Goal: Task Accomplishment & Management: Manage account settings

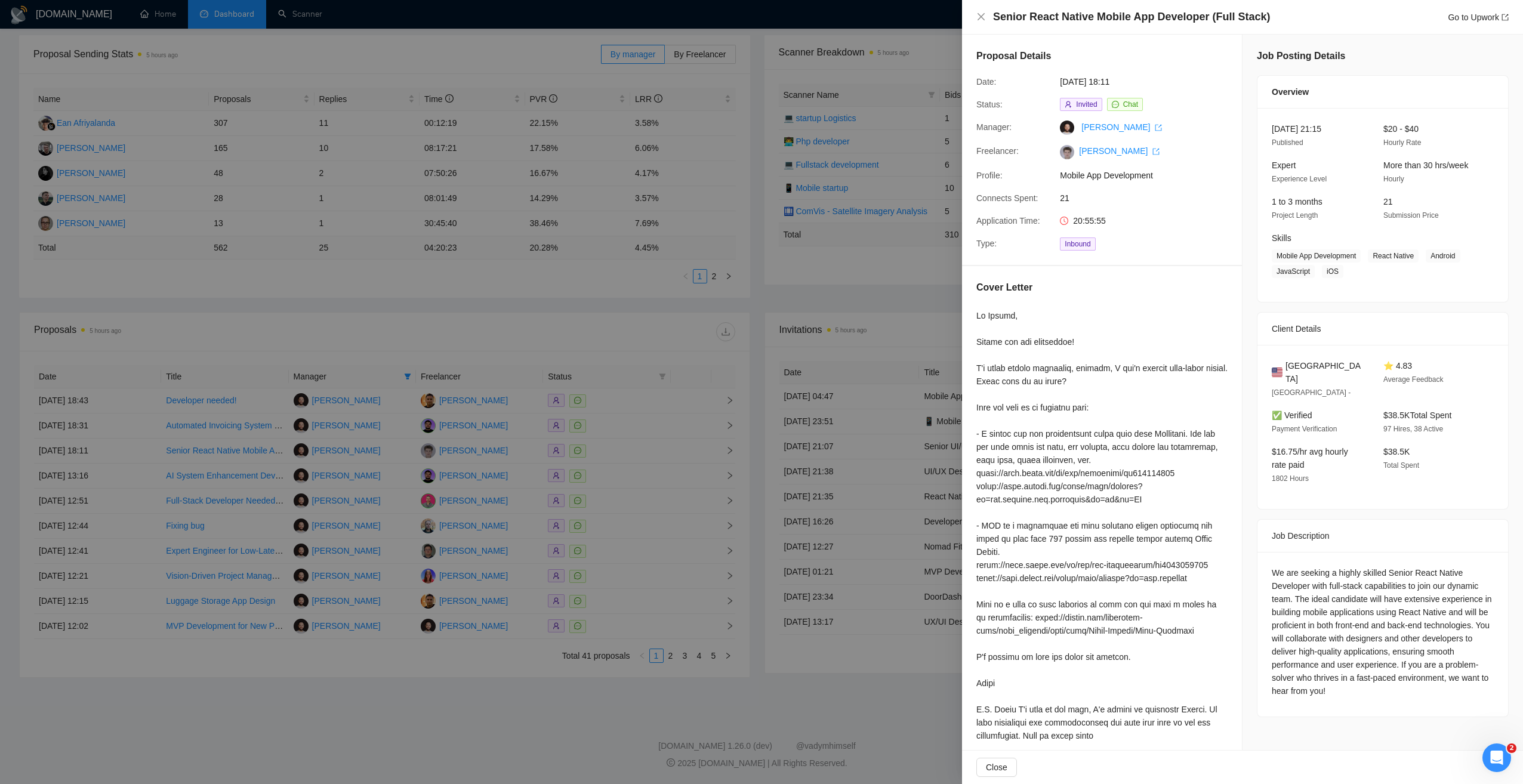
click at [519, 332] on div at bounding box center [762, 392] width 1523 height 784
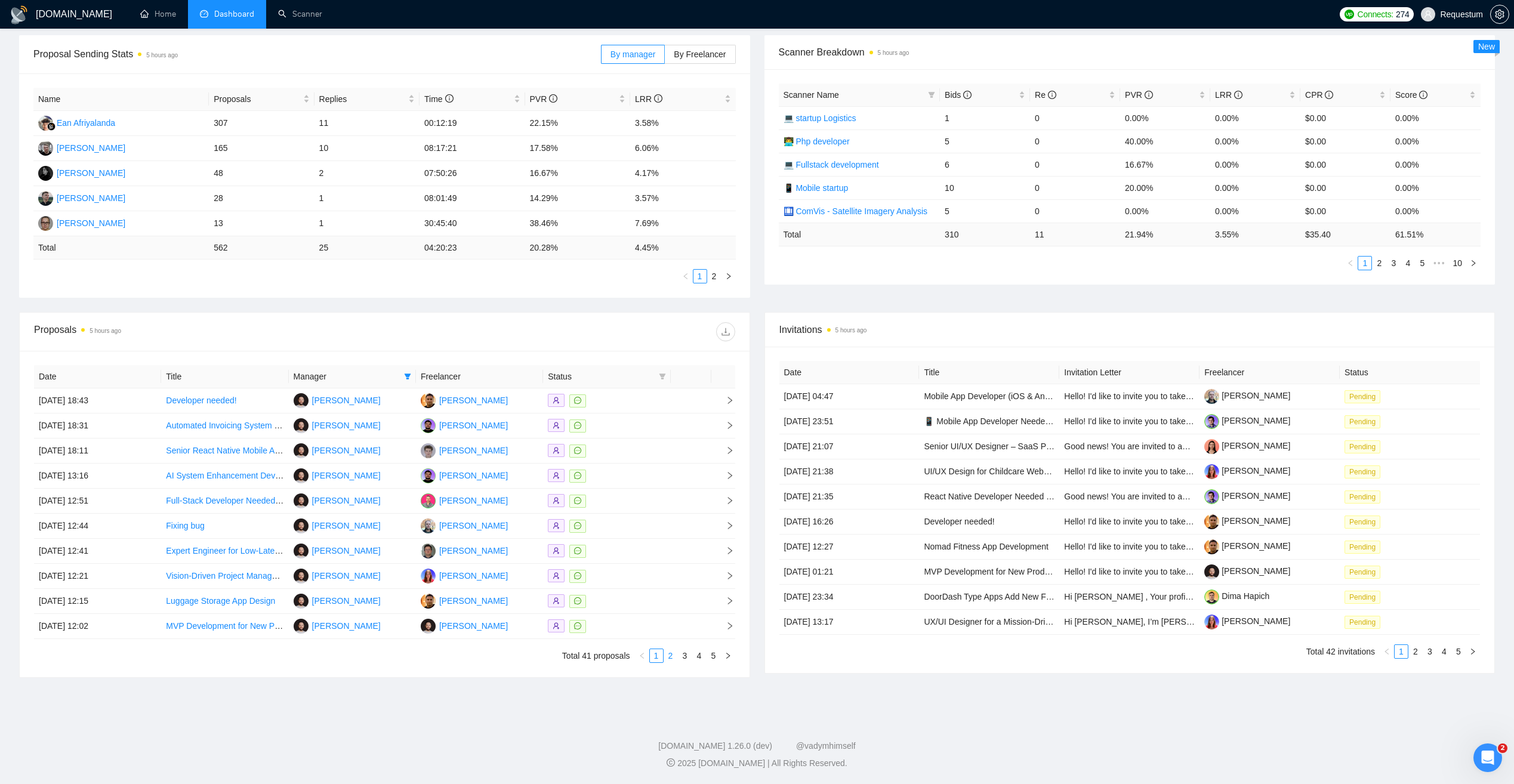
click at [673, 660] on link "2" at bounding box center [671, 656] width 13 height 13
click at [658, 658] on link "1" at bounding box center [657, 656] width 13 height 13
click at [663, 612] on td at bounding box center [606, 602] width 127 height 25
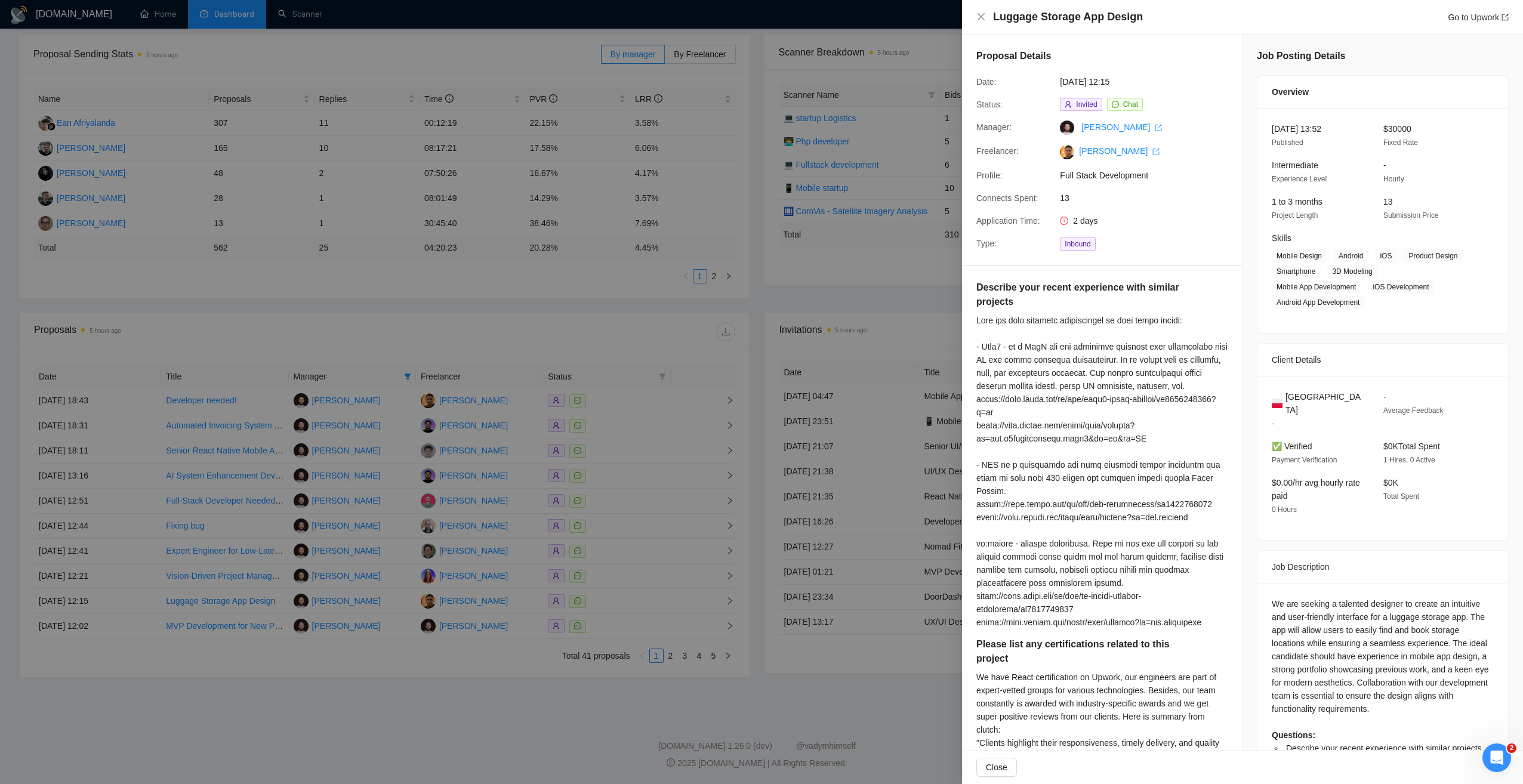
click at [1456, 24] on div "Luggage Storage App Design Go to Upwork" at bounding box center [1251, 17] width 516 height 15
click at [1468, 21] on link "Go to Upwork" at bounding box center [1478, 17] width 61 height 10
click at [476, 670] on div at bounding box center [762, 392] width 1523 height 784
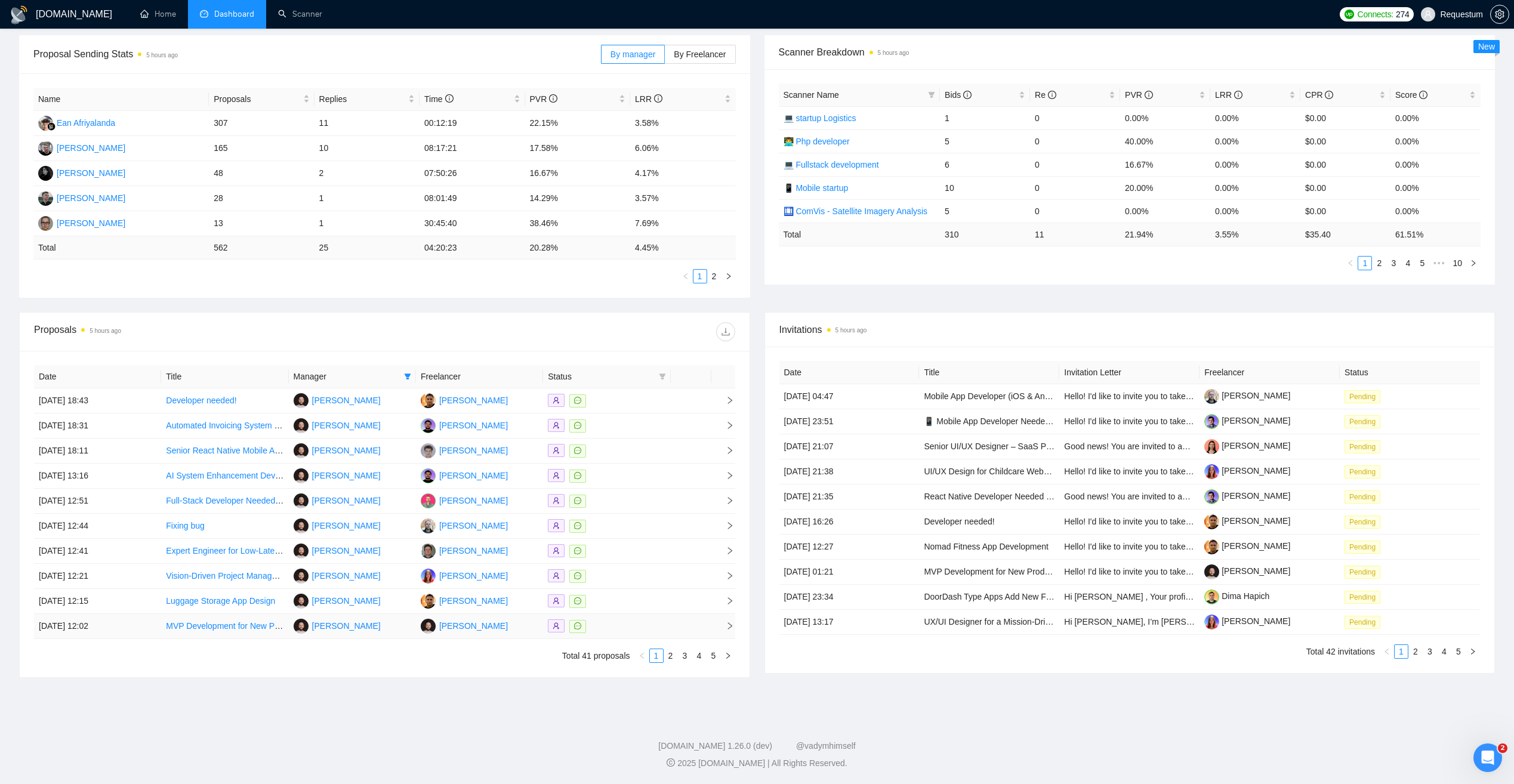
click at [658, 626] on div at bounding box center [607, 626] width 117 height 14
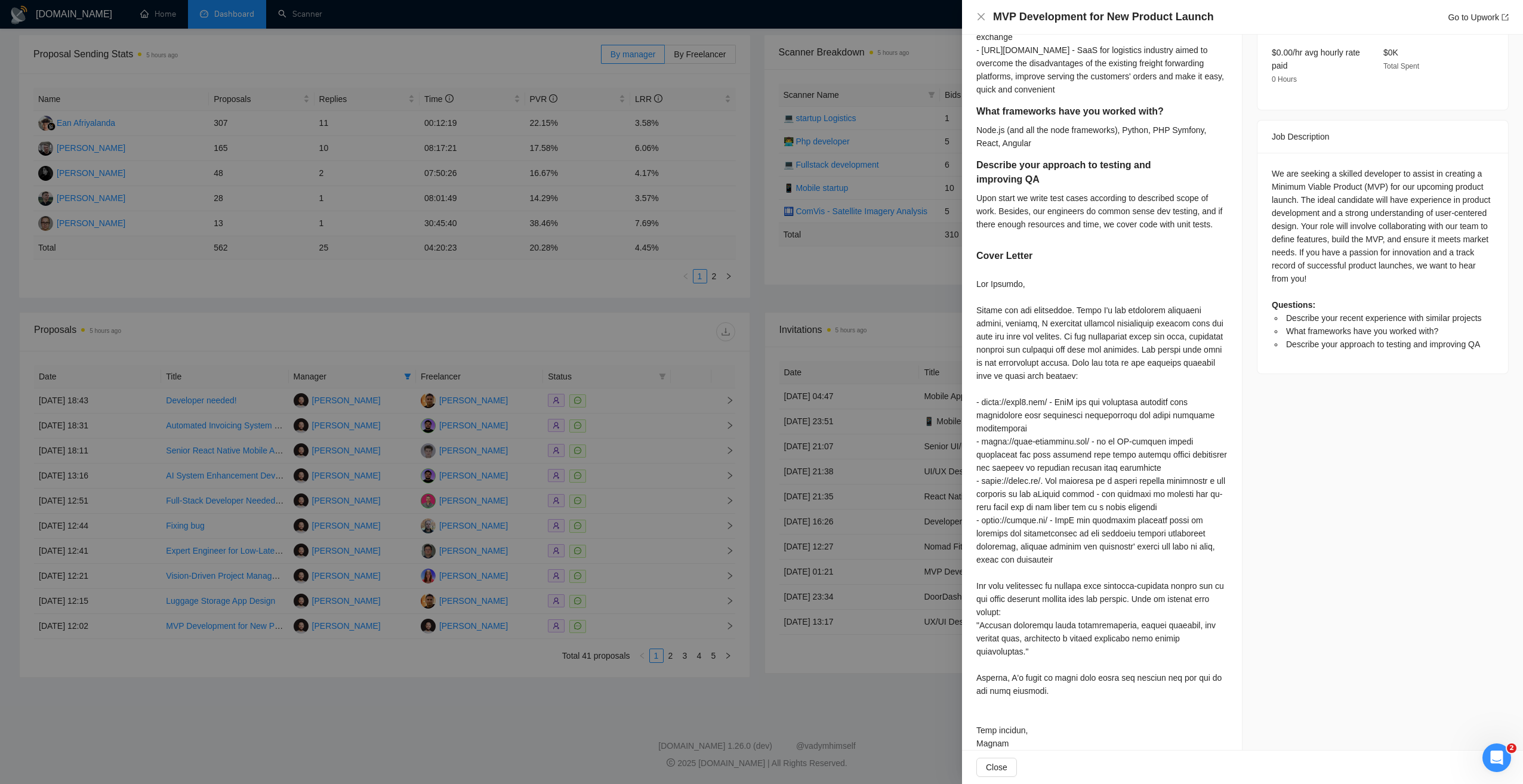
scroll to position [418, 0]
click at [465, 685] on div at bounding box center [762, 392] width 1523 height 784
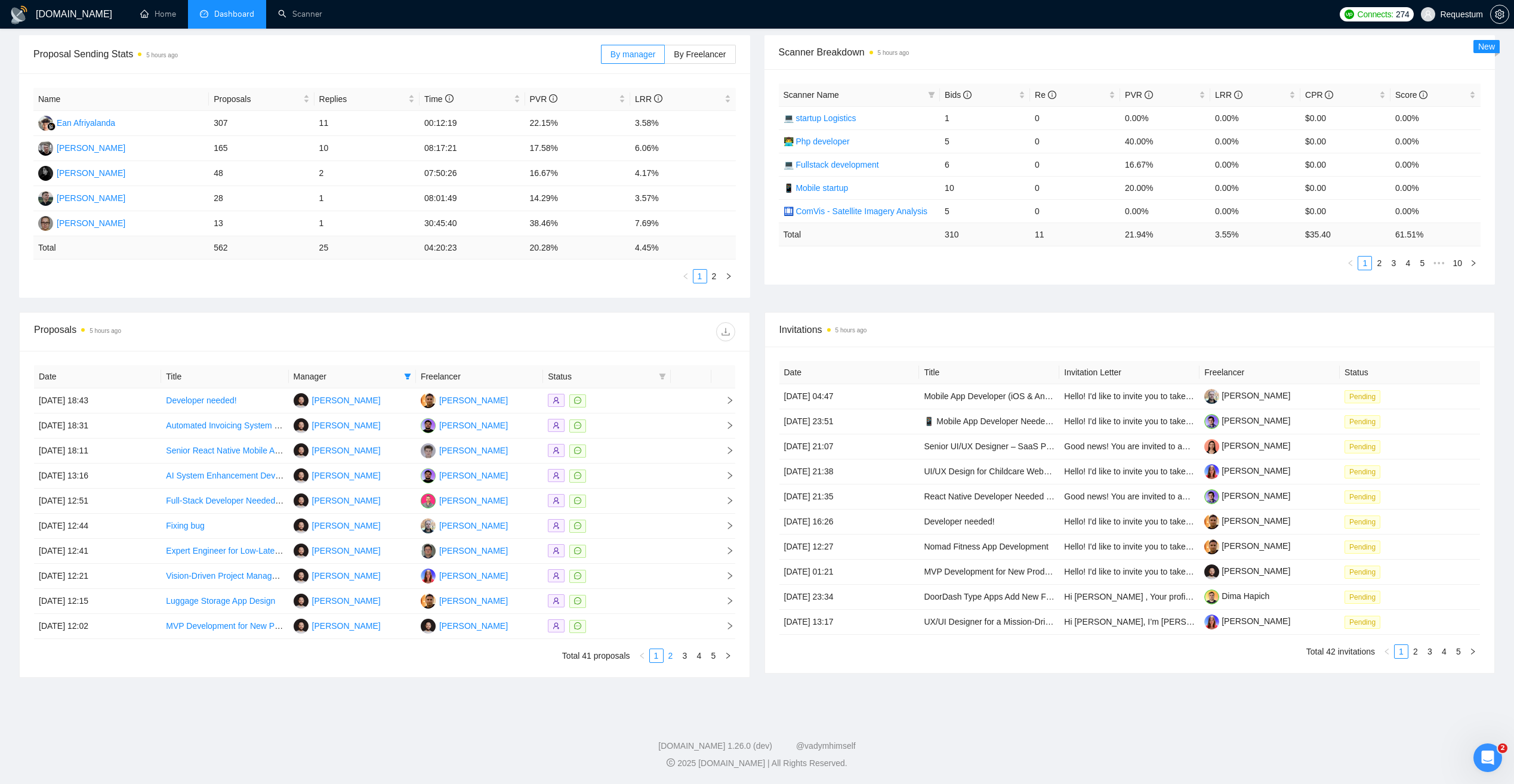
click at [668, 657] on link "2" at bounding box center [671, 656] width 13 height 13
click at [649, 400] on div at bounding box center [607, 400] width 117 height 14
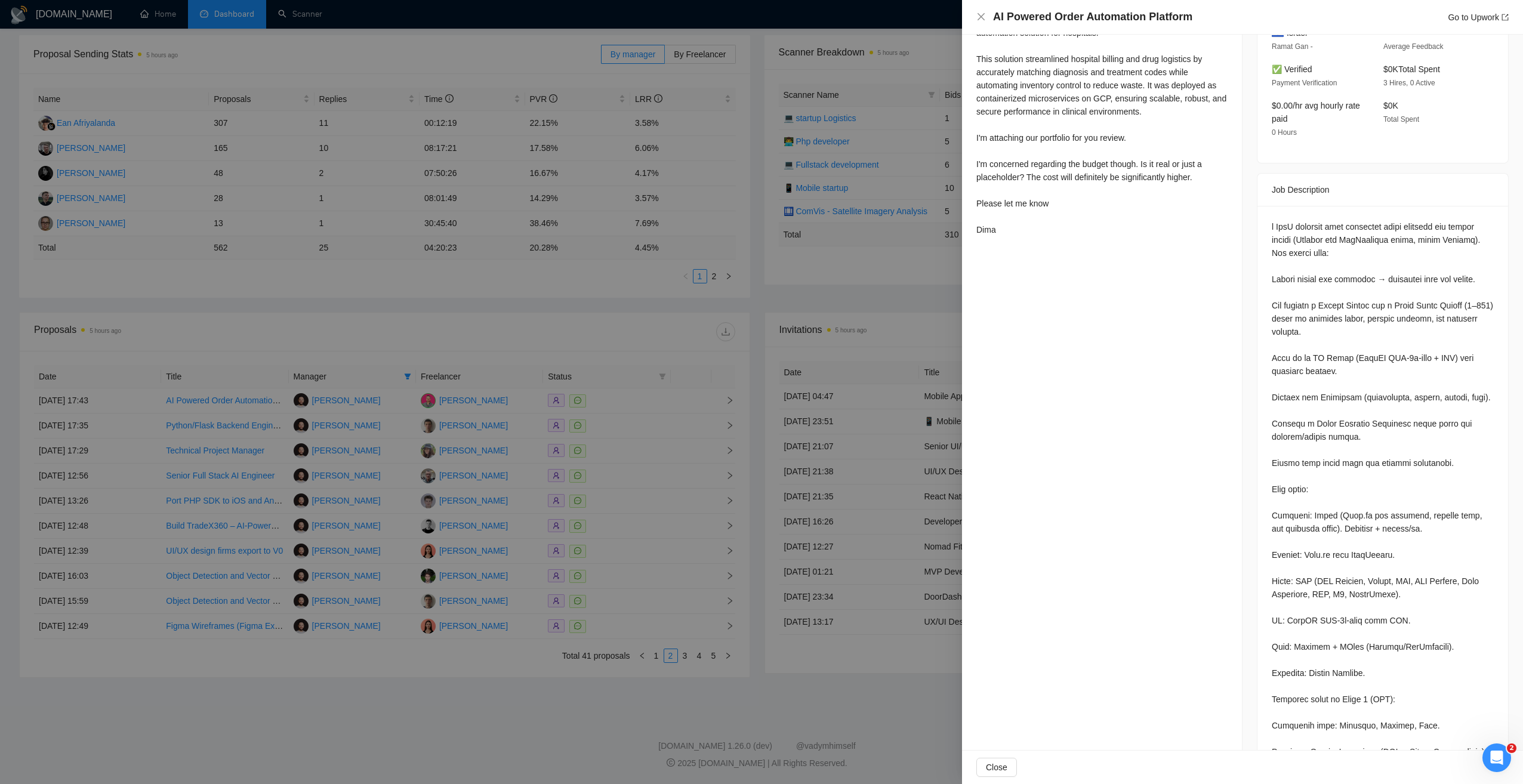
scroll to position [0, 0]
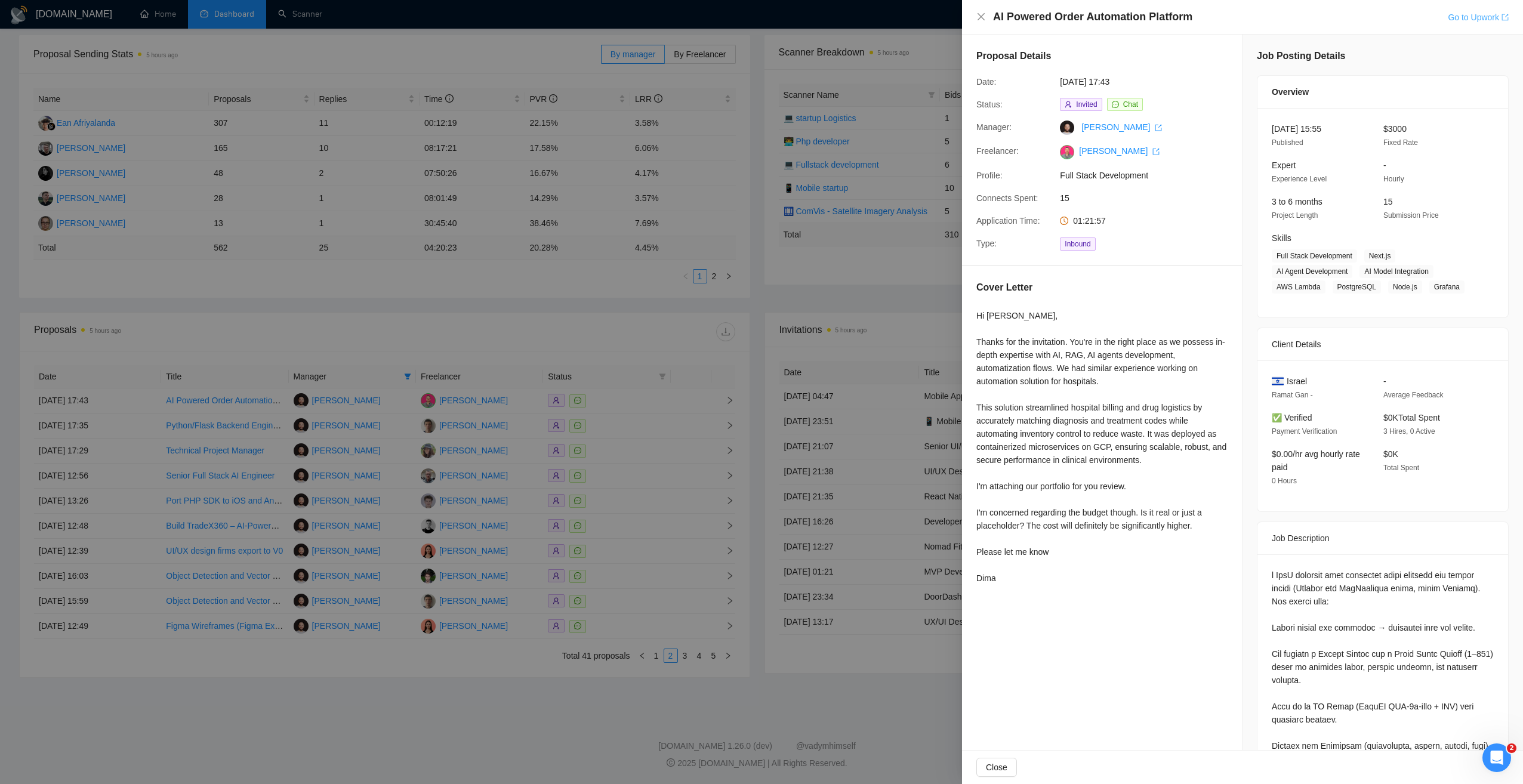
click at [1468, 18] on link "Go to Upwork" at bounding box center [1478, 17] width 61 height 10
drag, startPoint x: 988, startPoint y: 487, endPoint x: 1159, endPoint y: 496, distance: 171.2
click at [1159, 496] on div "Cover Letter Hi Shalev, Thanks for the invitation. You're in the right place as…" at bounding box center [1102, 434] width 280 height 338
click at [1061, 532] on div "Hi Shalev, Thanks for the invitation. You're in the right place as we possess i…" at bounding box center [1102, 447] width 251 height 275
drag, startPoint x: 977, startPoint y: 509, endPoint x: 1210, endPoint y: 531, distance: 234.0
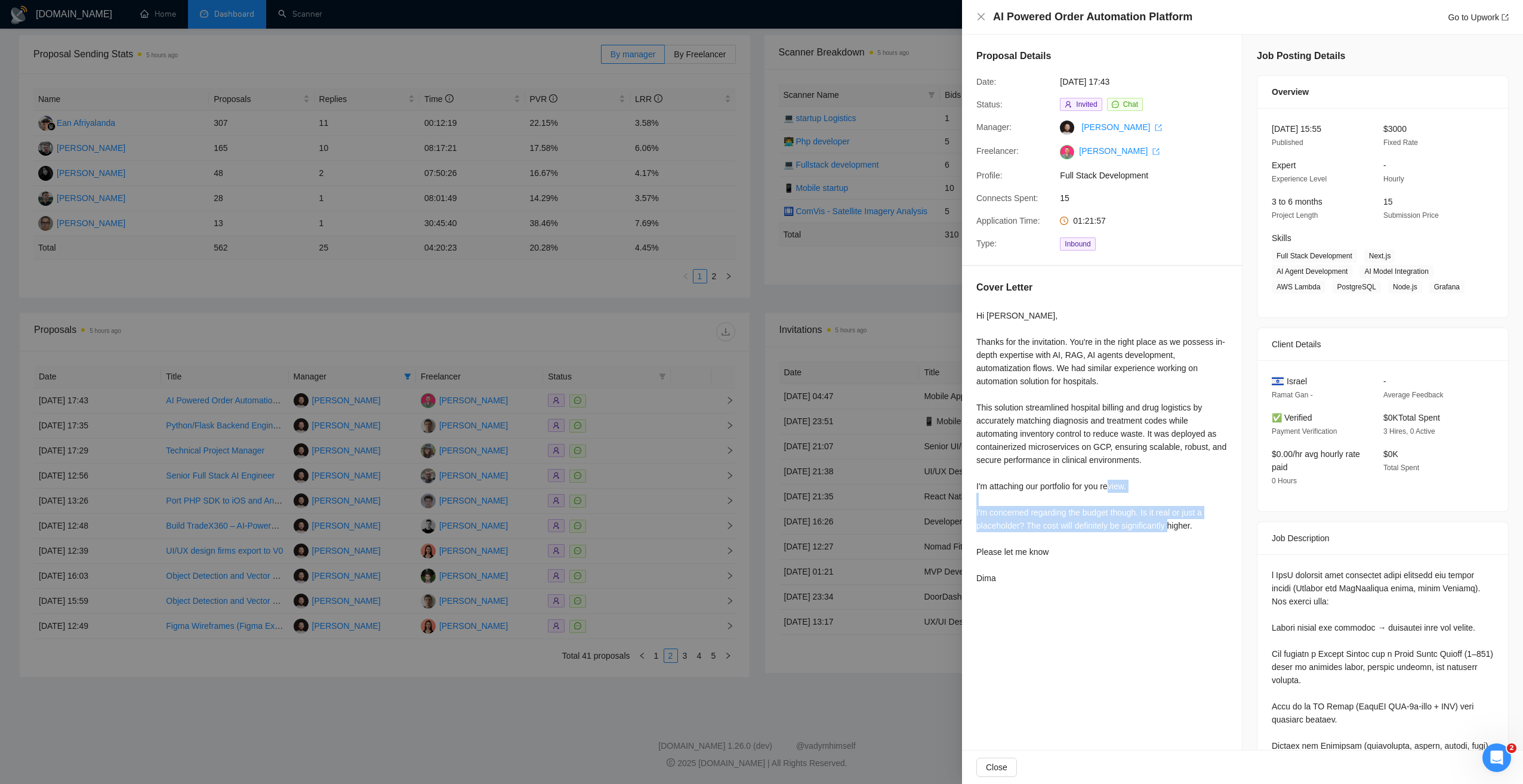
click at [1210, 531] on div "Hi Shalev, Thanks for the invitation. You're in the right place as we possess i…" at bounding box center [1102, 447] width 251 height 275
copy div "I'm concerned regarding the budget though. Is it real or just a placeholder? Th…"
click at [471, 726] on div at bounding box center [762, 392] width 1523 height 784
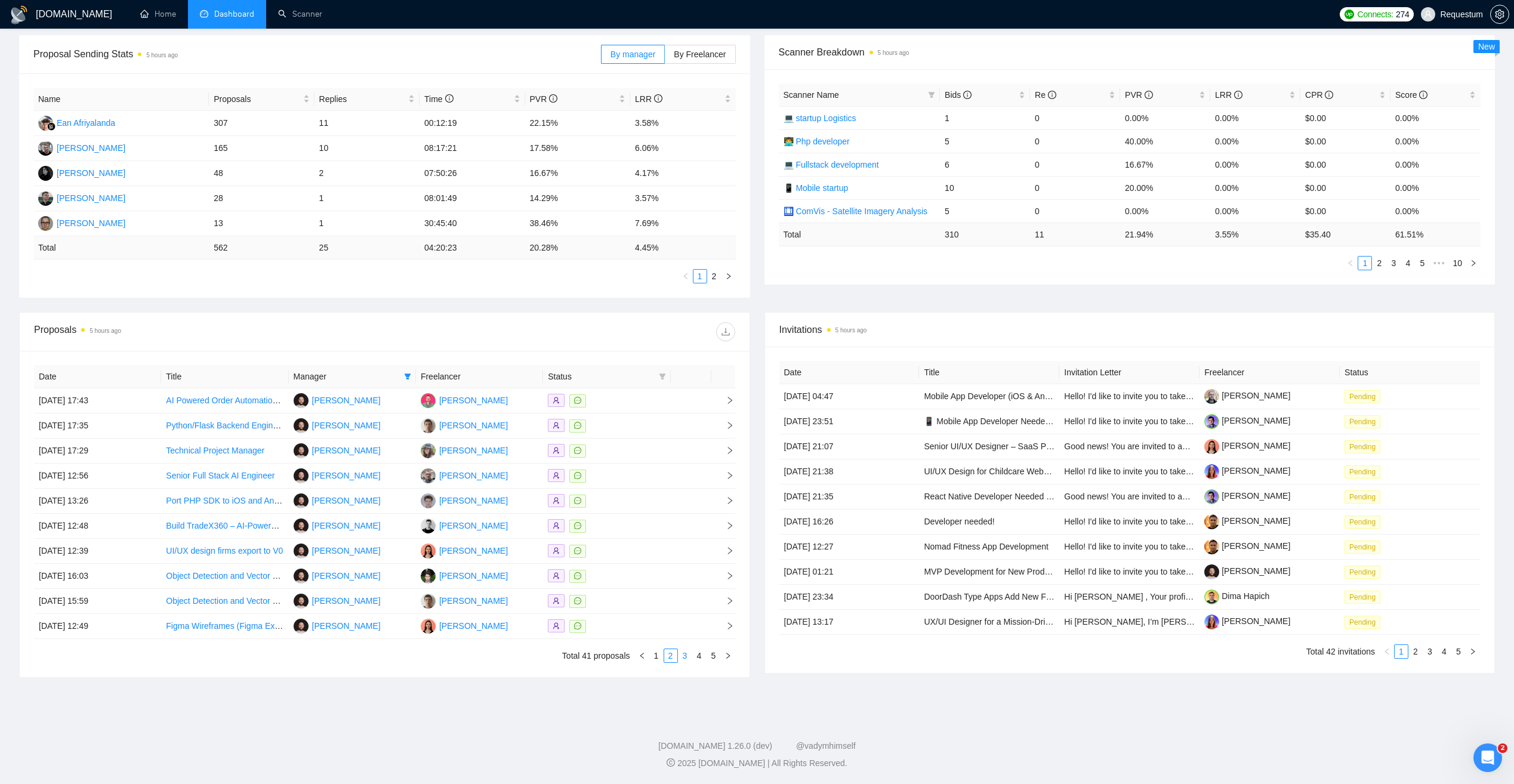
click at [684, 657] on link "3" at bounding box center [685, 656] width 13 height 13
click at [642, 496] on div at bounding box center [607, 500] width 117 height 14
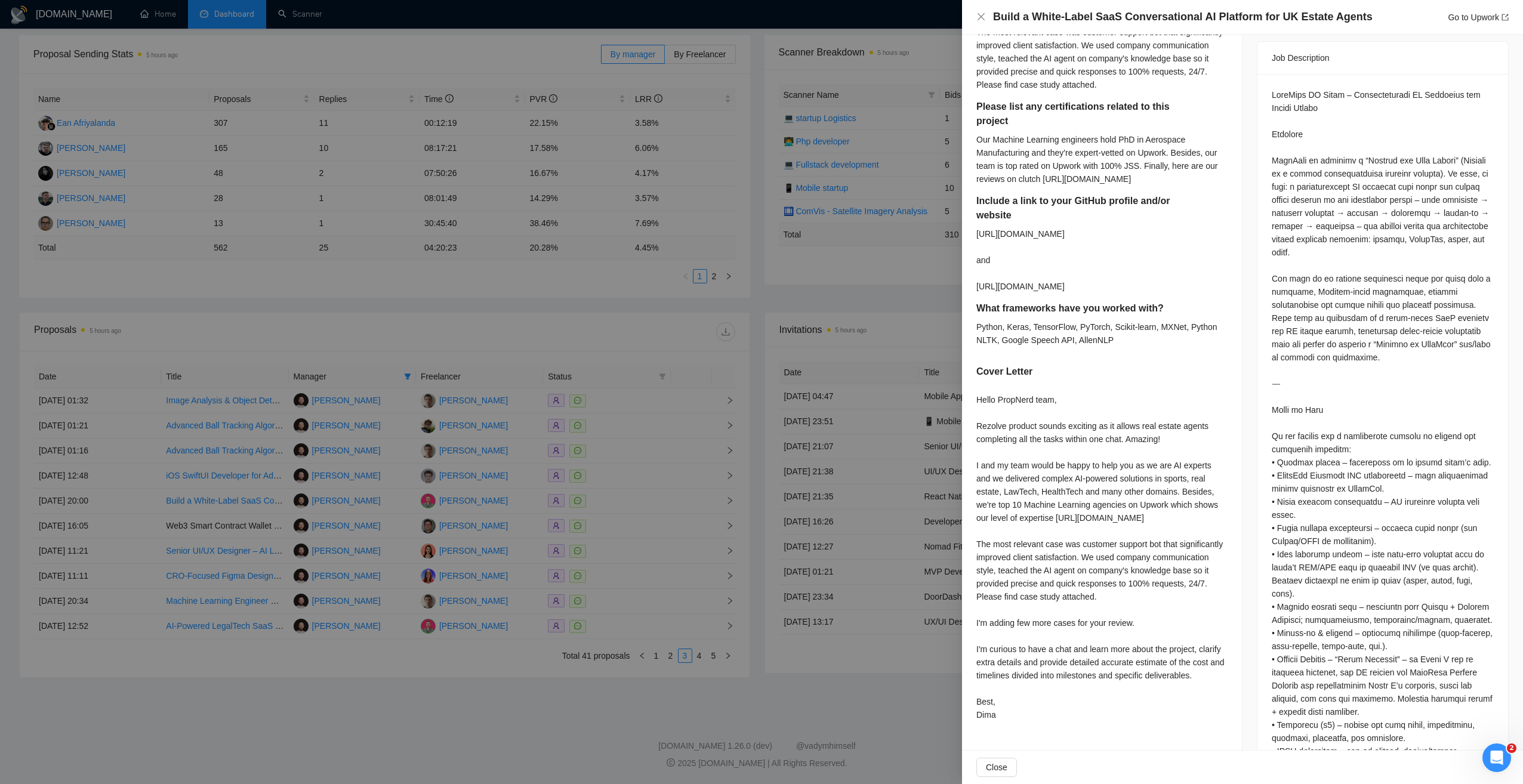
scroll to position [477, 0]
click at [1458, 21] on link "Go to Upwork" at bounding box center [1478, 17] width 61 height 10
click at [427, 326] on div at bounding box center [762, 392] width 1523 height 784
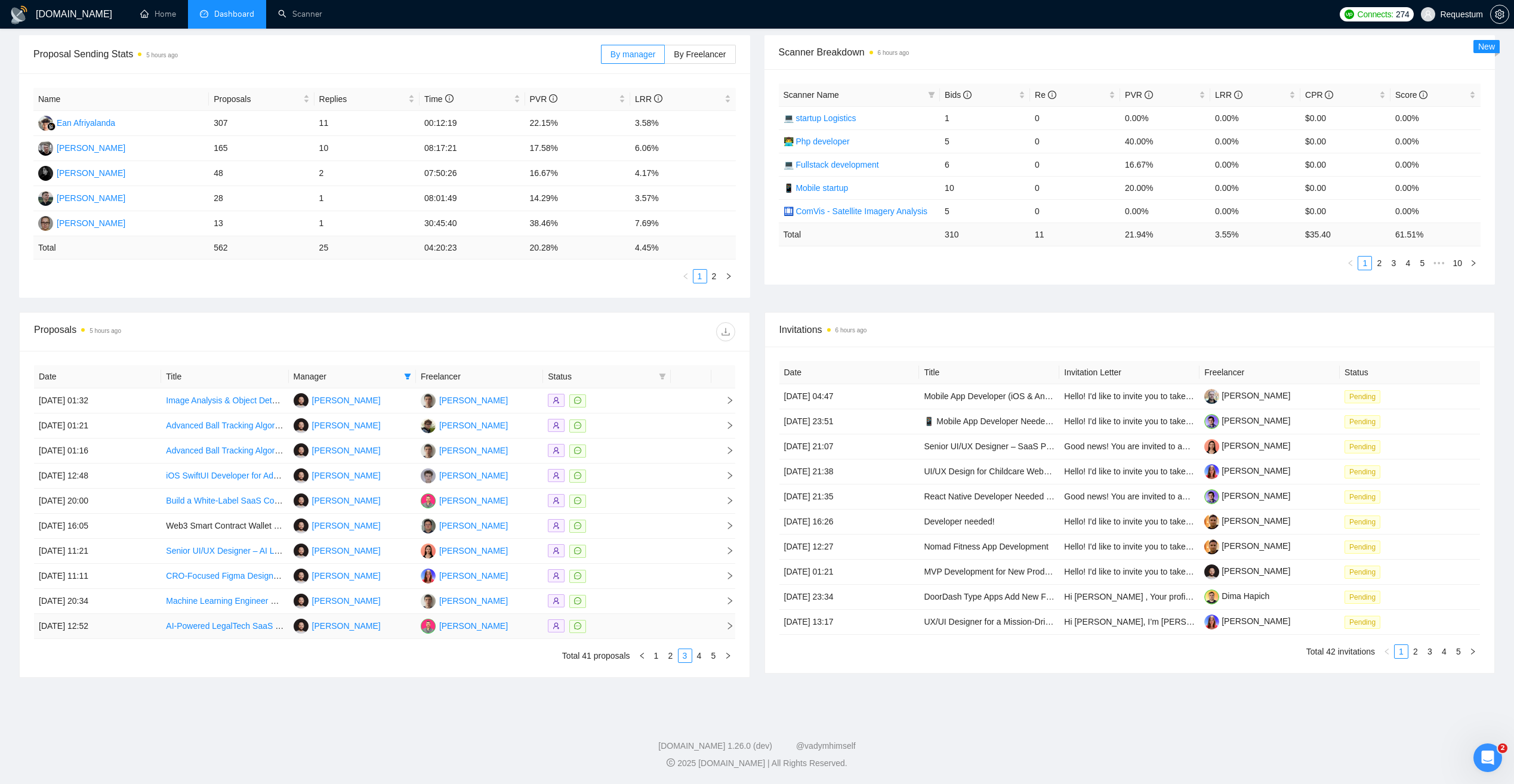
click at [620, 627] on div at bounding box center [607, 626] width 117 height 14
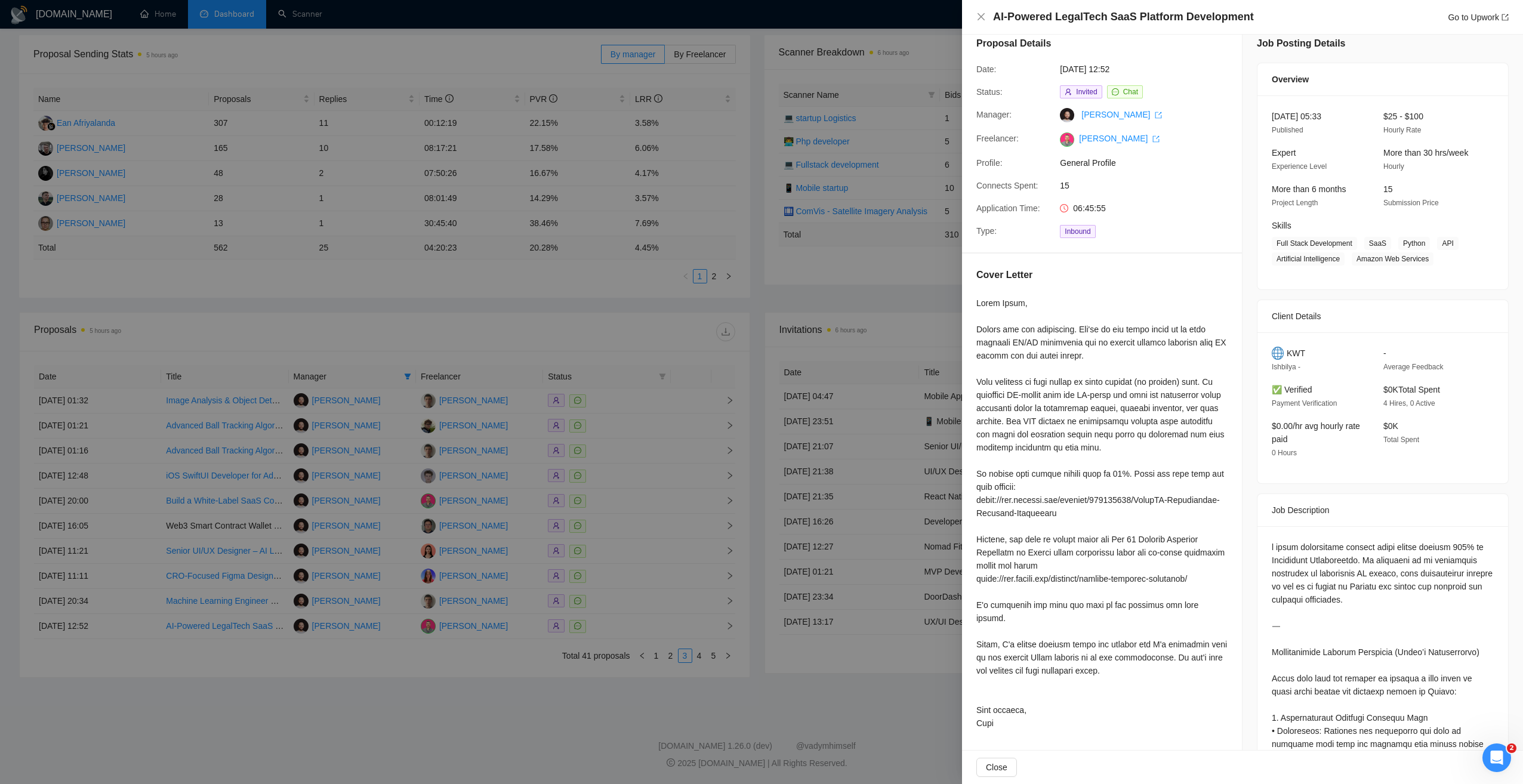
scroll to position [0, 0]
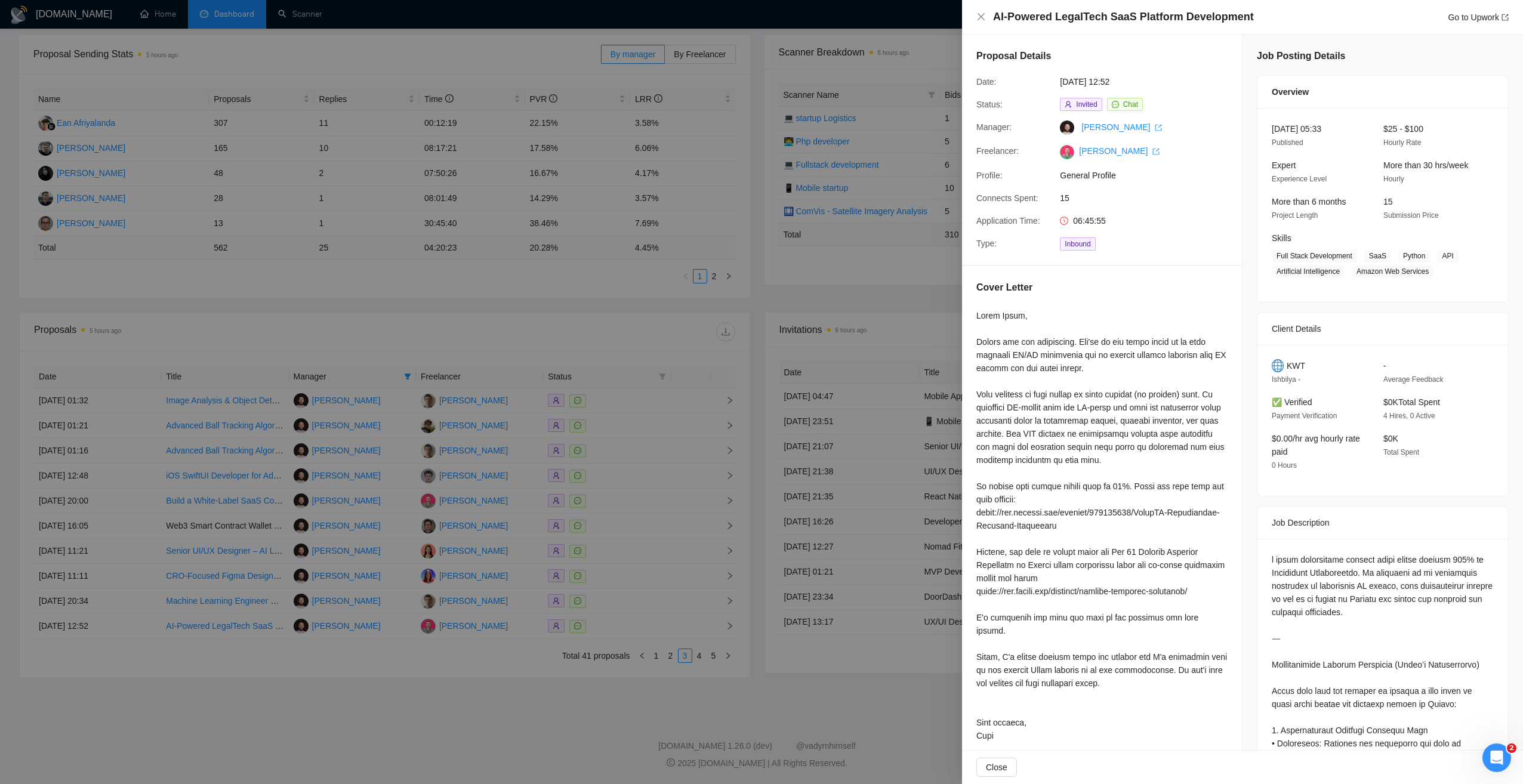
click at [416, 644] on div at bounding box center [762, 392] width 1523 height 784
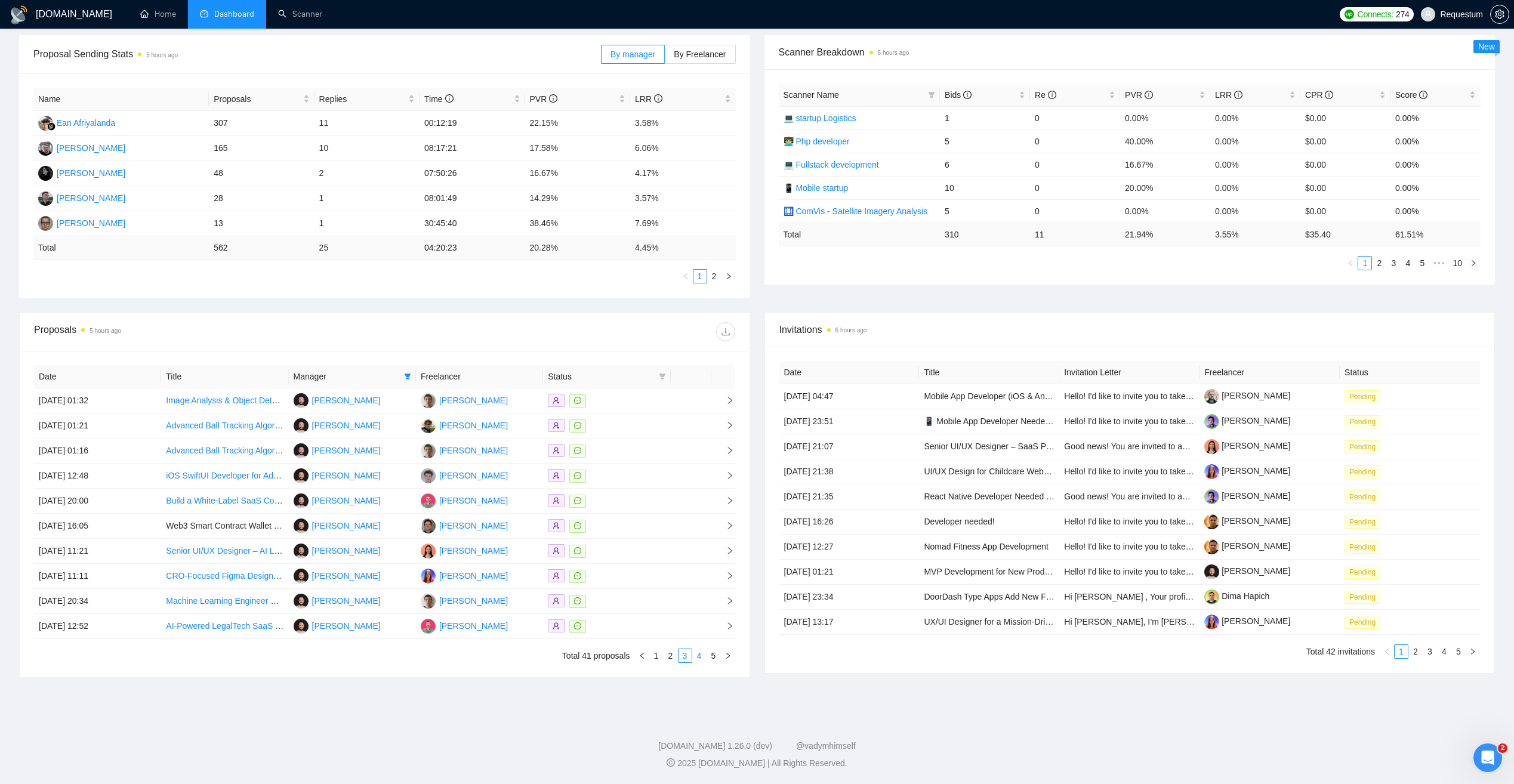
click at [698, 657] on link "4" at bounding box center [699, 656] width 13 height 13
click at [516, 404] on td "[PERSON_NAME]" at bounding box center [479, 401] width 127 height 25
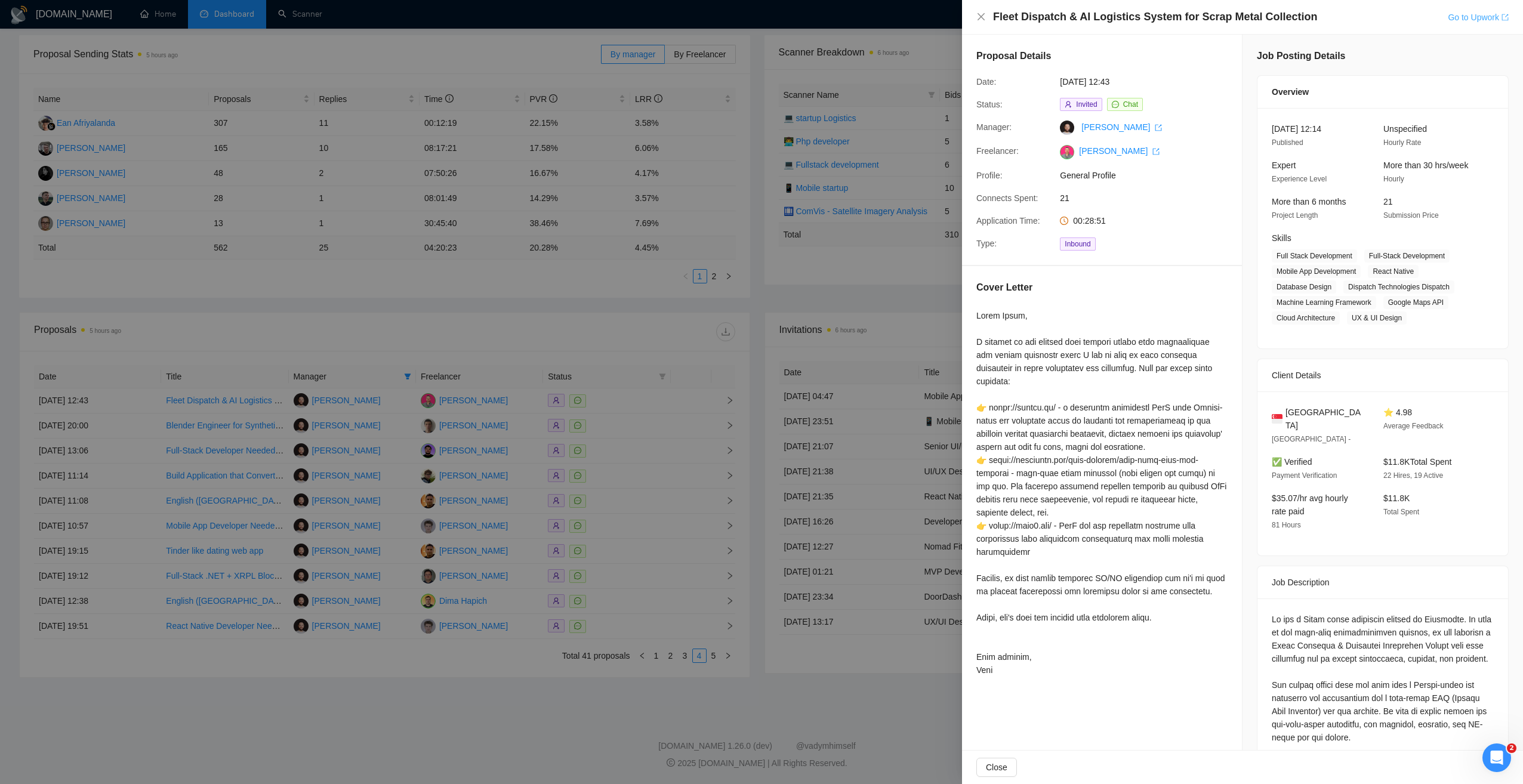
click at [1467, 21] on link "Go to Upwork" at bounding box center [1478, 17] width 61 height 10
click at [635, 316] on div at bounding box center [762, 392] width 1523 height 784
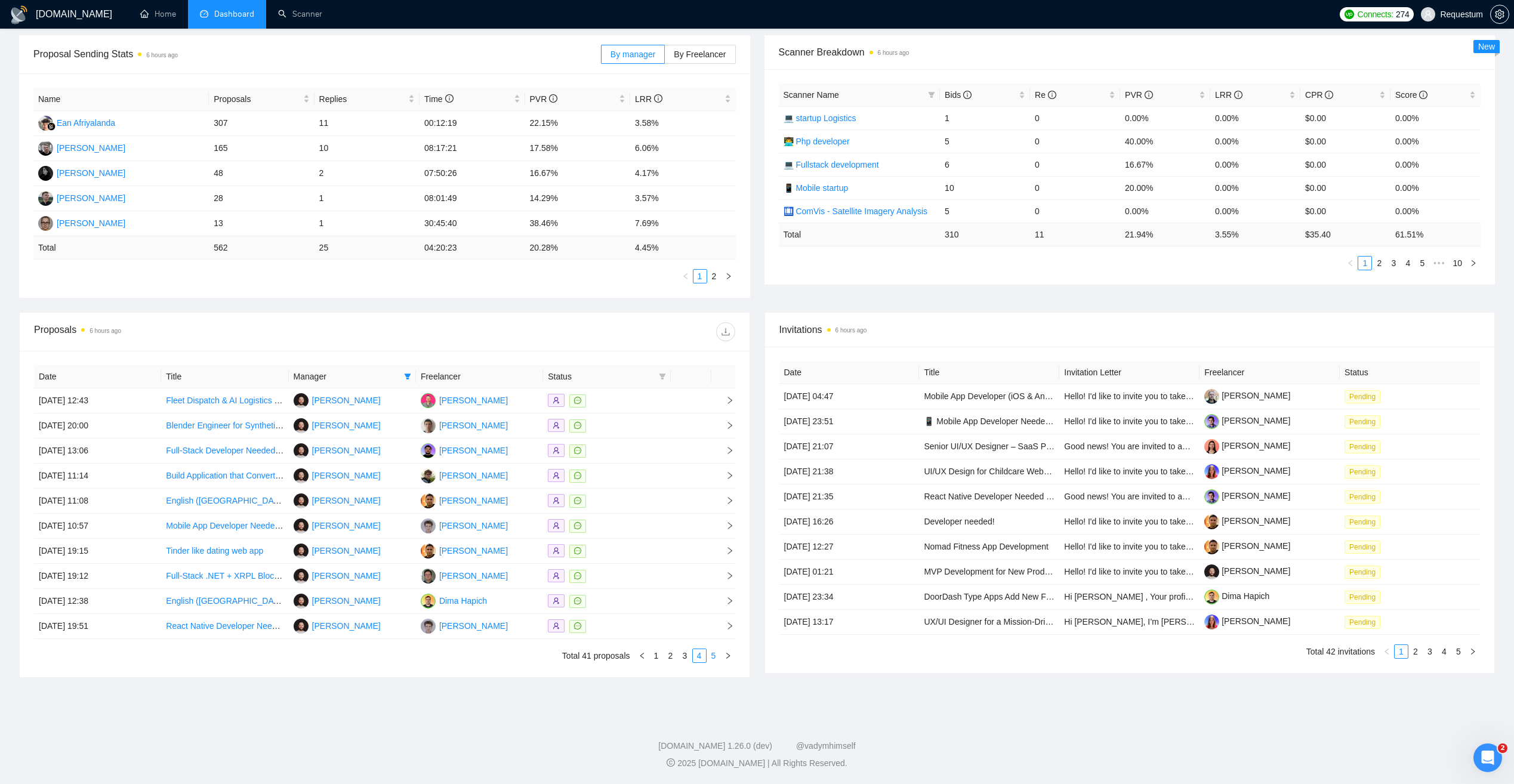
click at [716, 657] on link "5" at bounding box center [714, 656] width 13 height 13
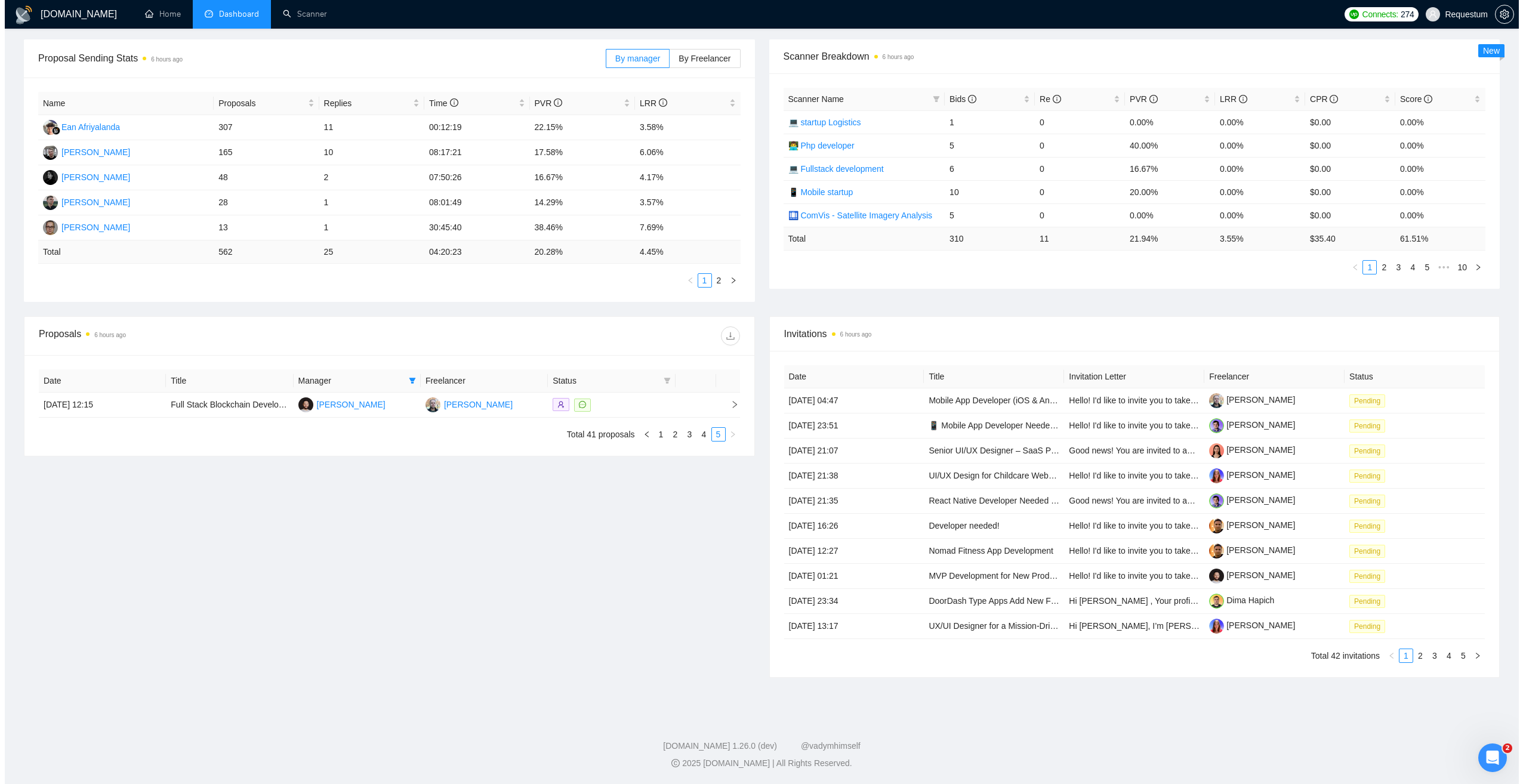
scroll to position [171, 0]
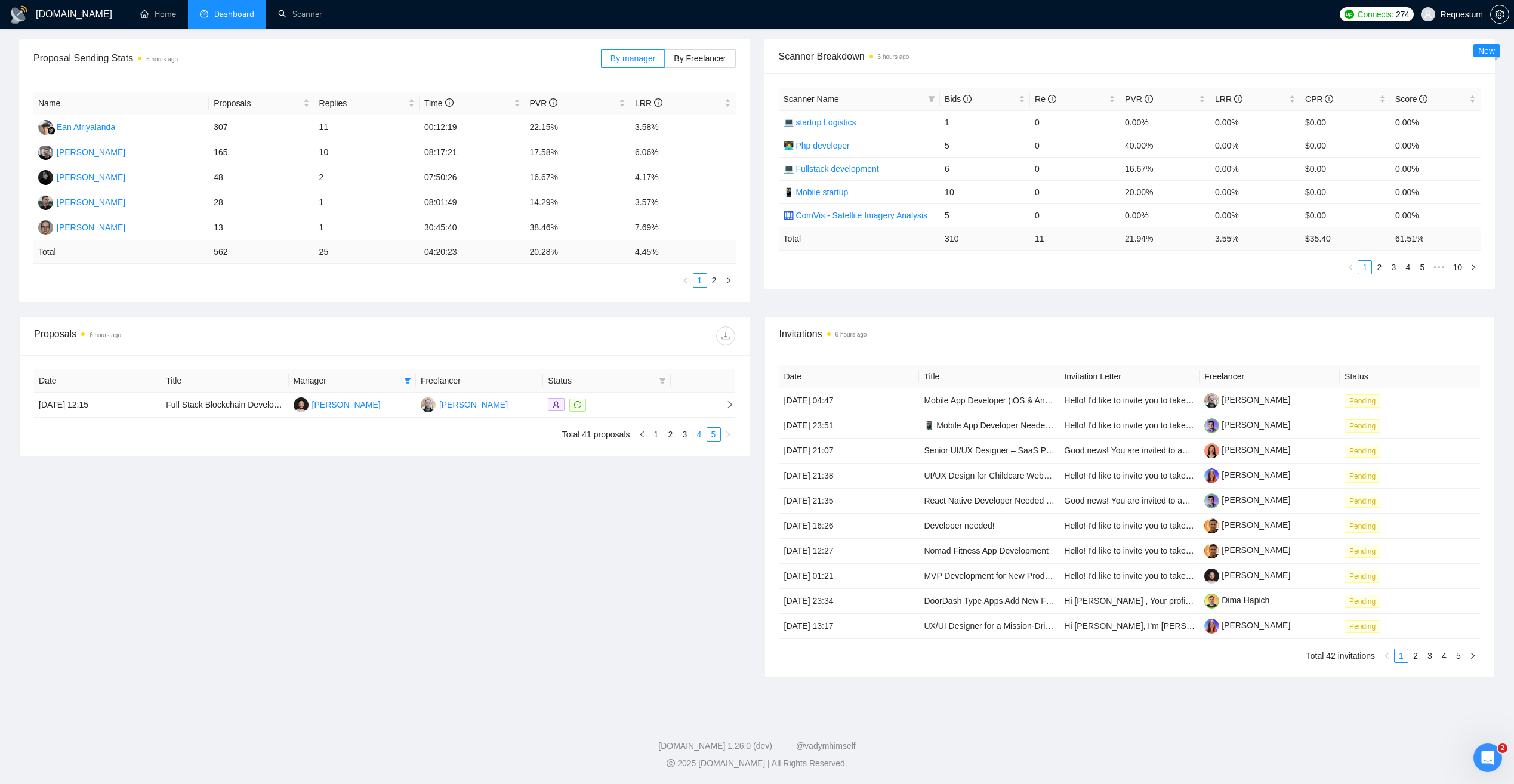
click at [701, 435] on link "4" at bounding box center [699, 434] width 13 height 13
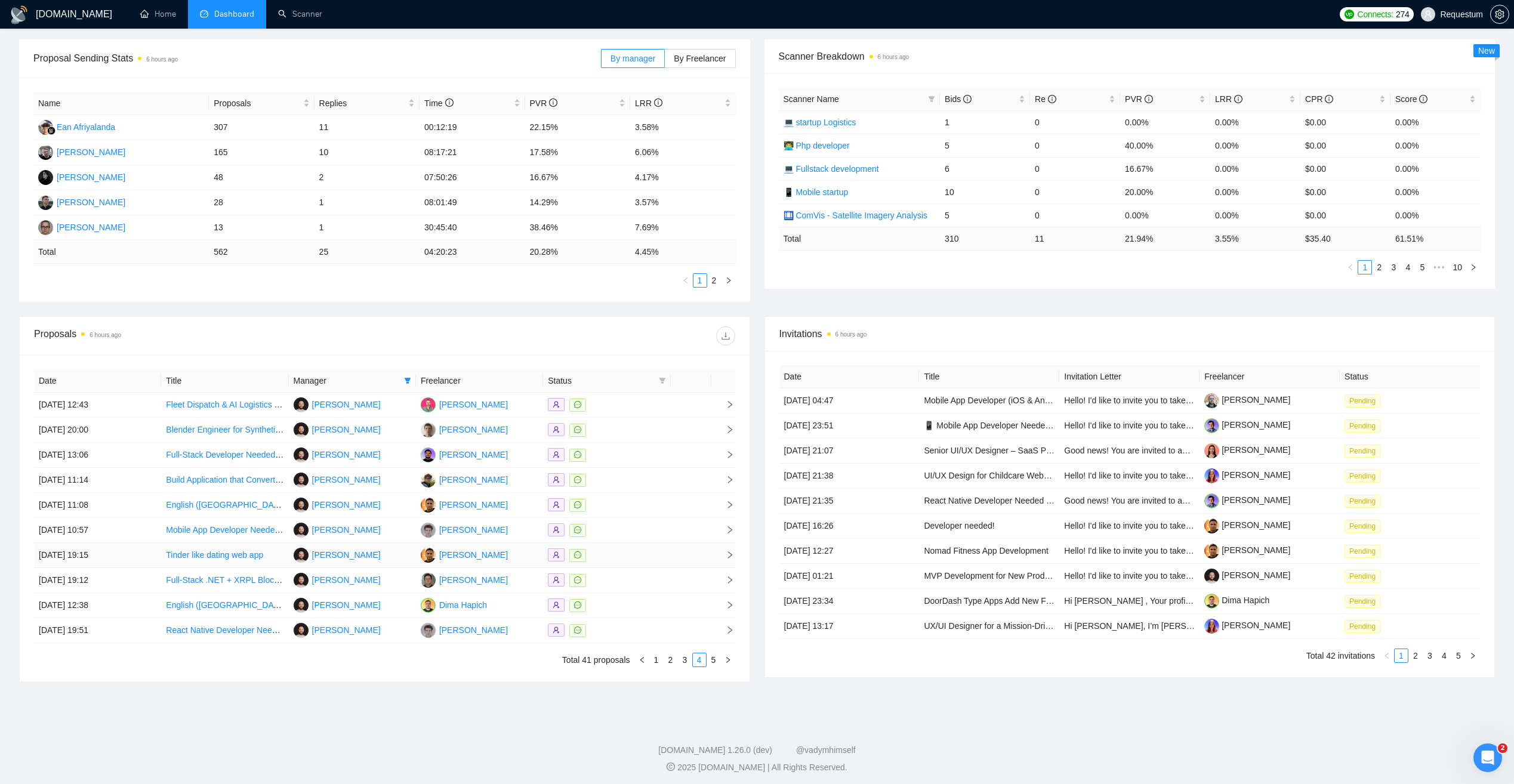
click at [653, 555] on div at bounding box center [607, 555] width 117 height 14
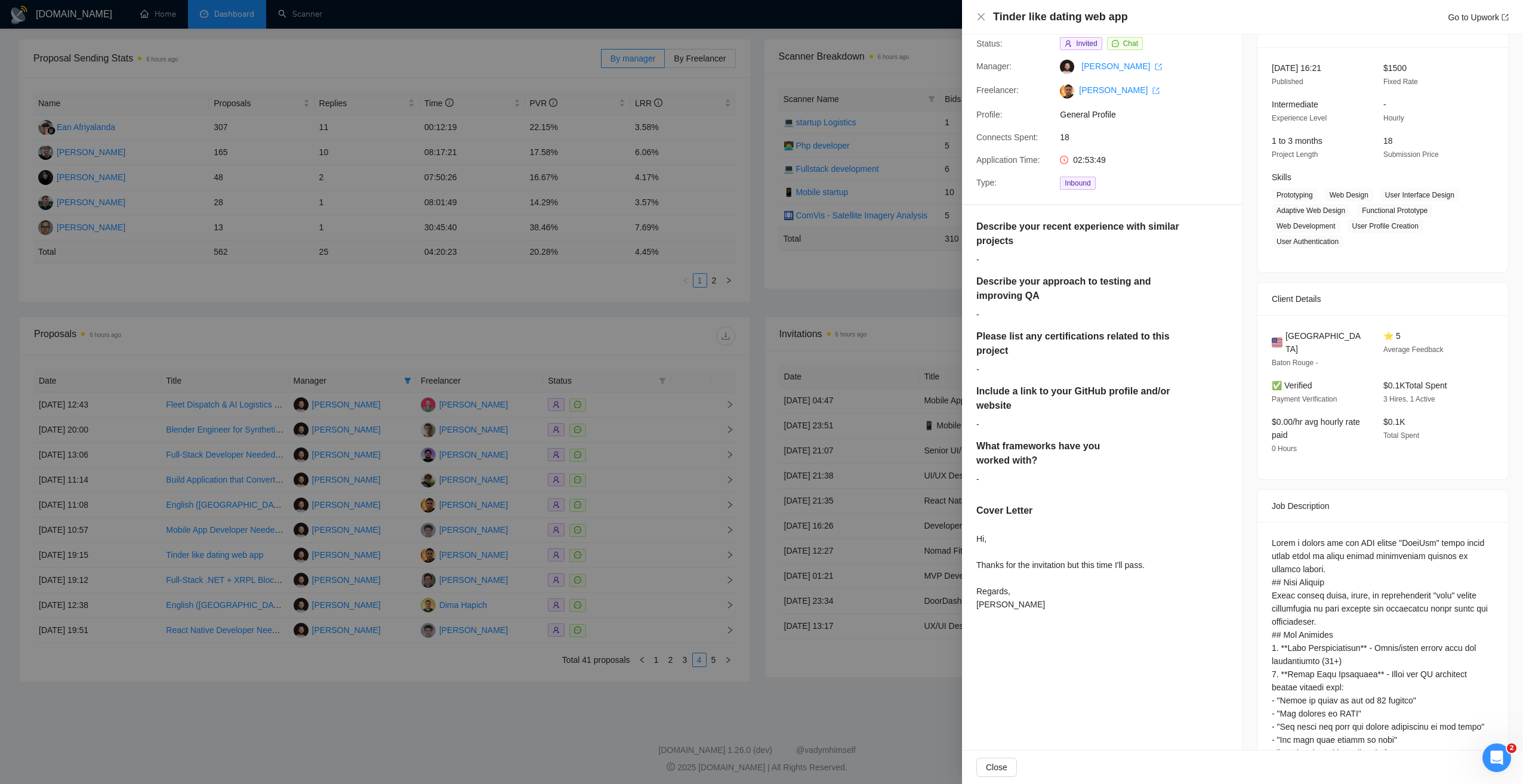
scroll to position [0, 0]
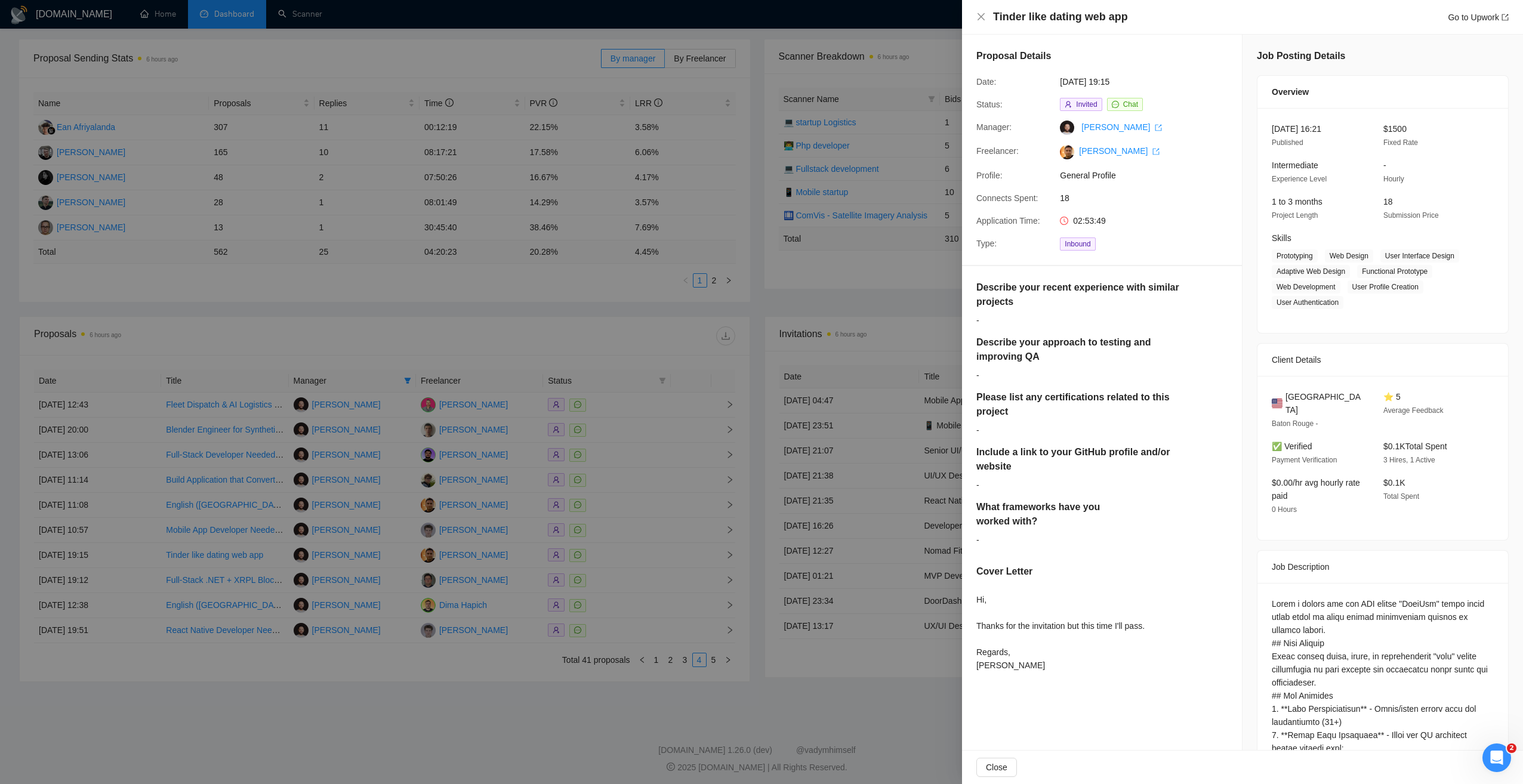
drag, startPoint x: 433, startPoint y: 750, endPoint x: 474, endPoint y: 674, distance: 86.4
click at [432, 750] on div at bounding box center [762, 392] width 1523 height 784
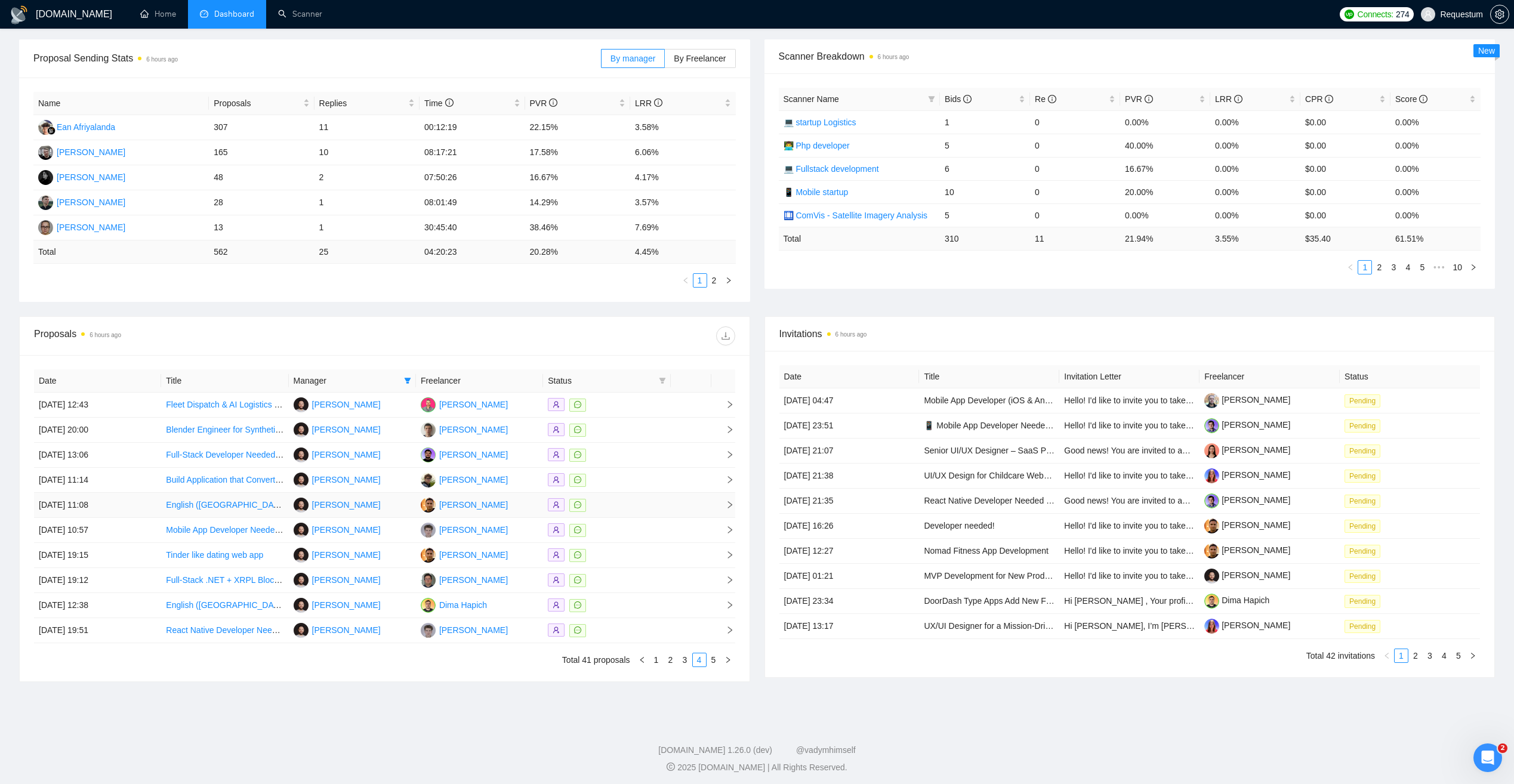
click at [621, 506] on div at bounding box center [607, 505] width 117 height 14
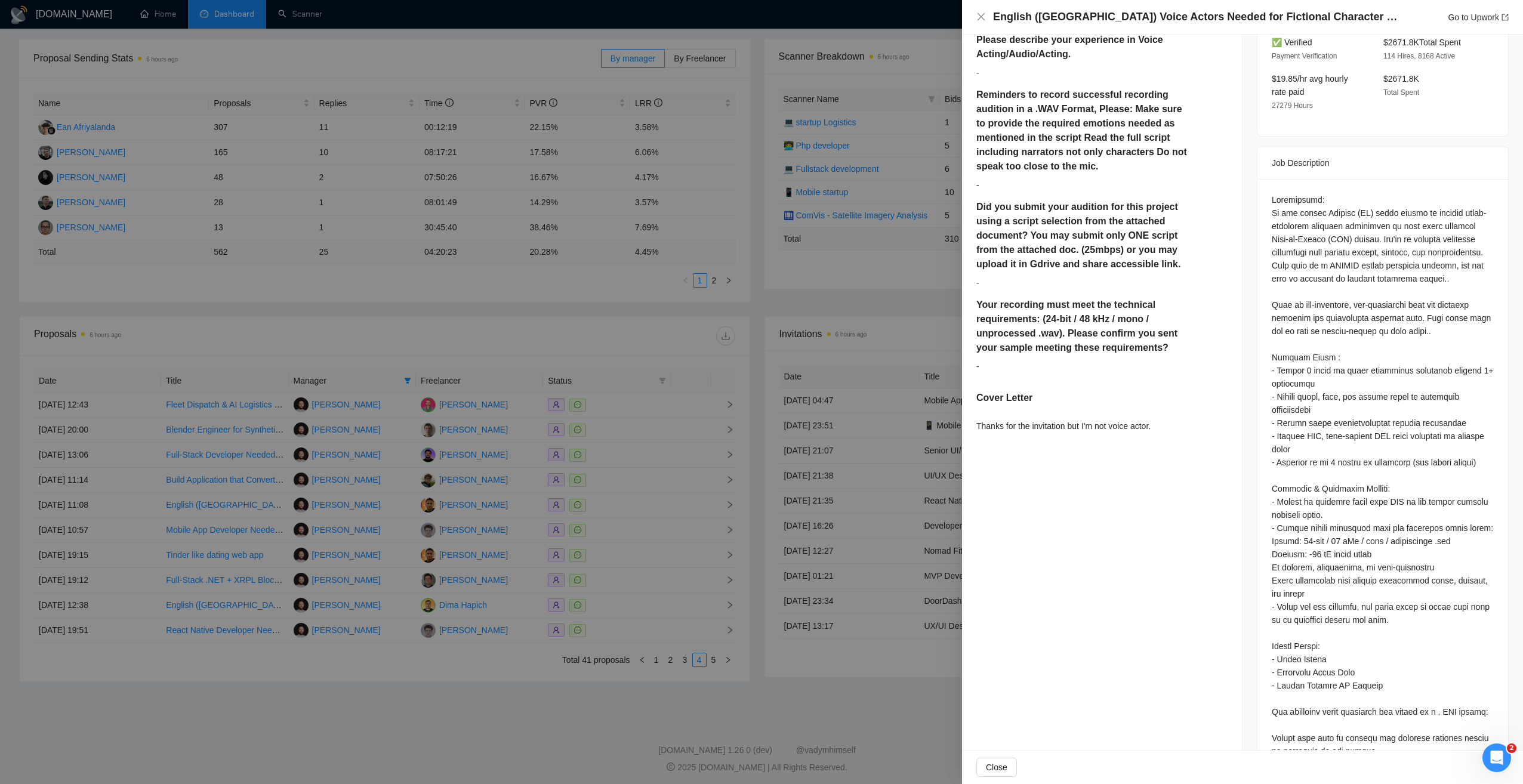
scroll to position [358, 0]
click at [439, 711] on div at bounding box center [762, 392] width 1523 height 784
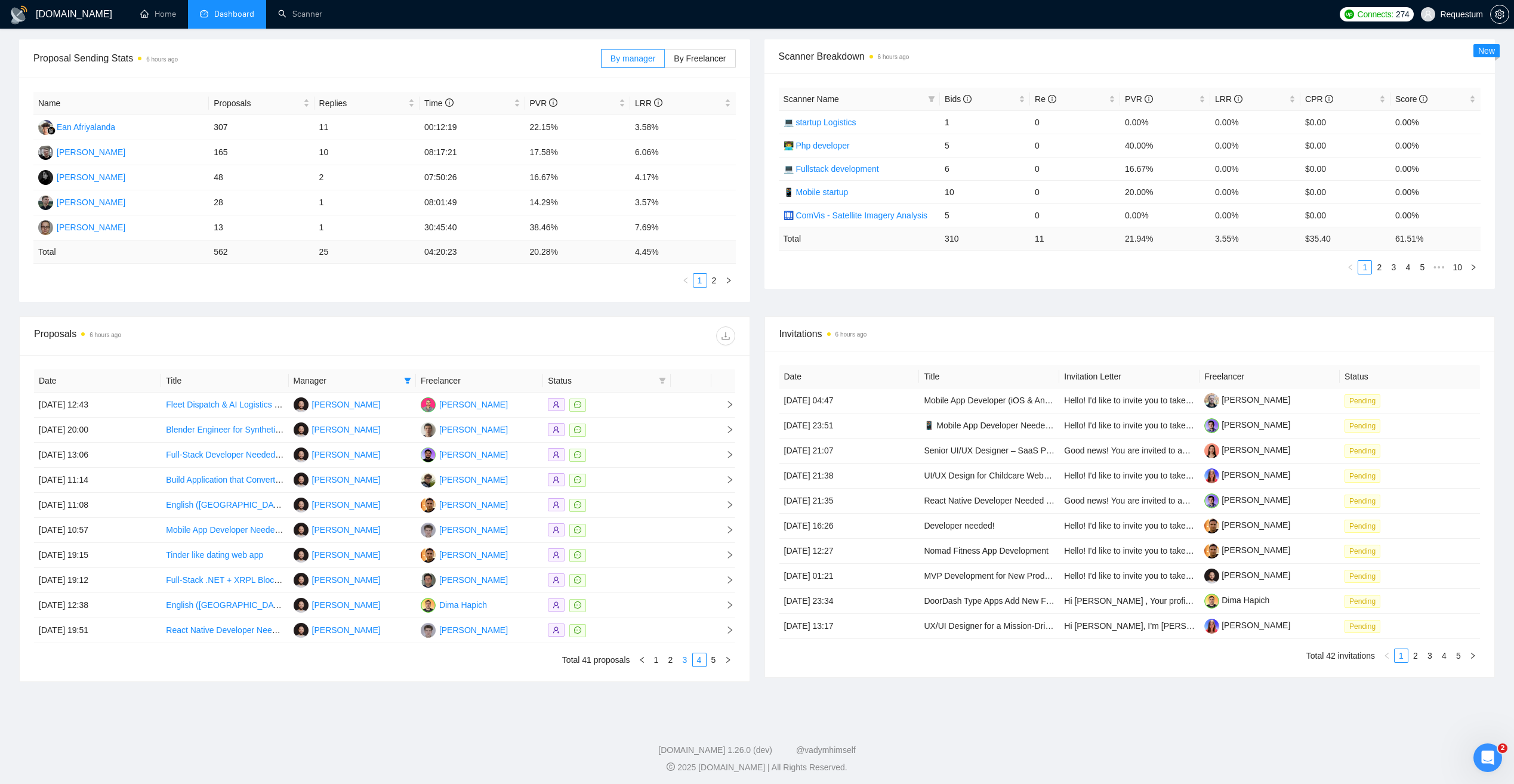
click at [689, 662] on link "3" at bounding box center [685, 660] width 13 height 13
click at [648, 500] on div at bounding box center [607, 505] width 117 height 14
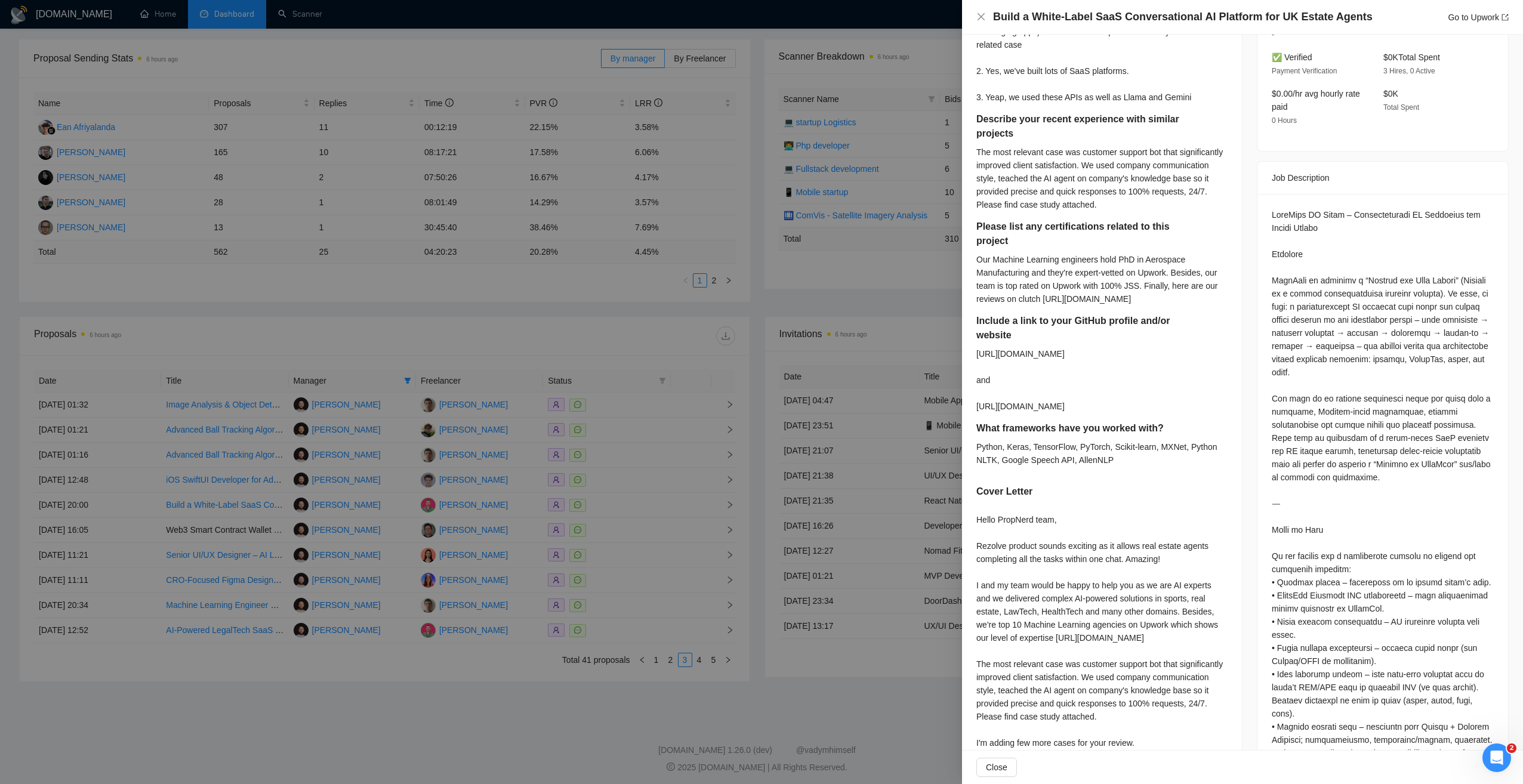
click at [644, 333] on div at bounding box center [762, 392] width 1523 height 784
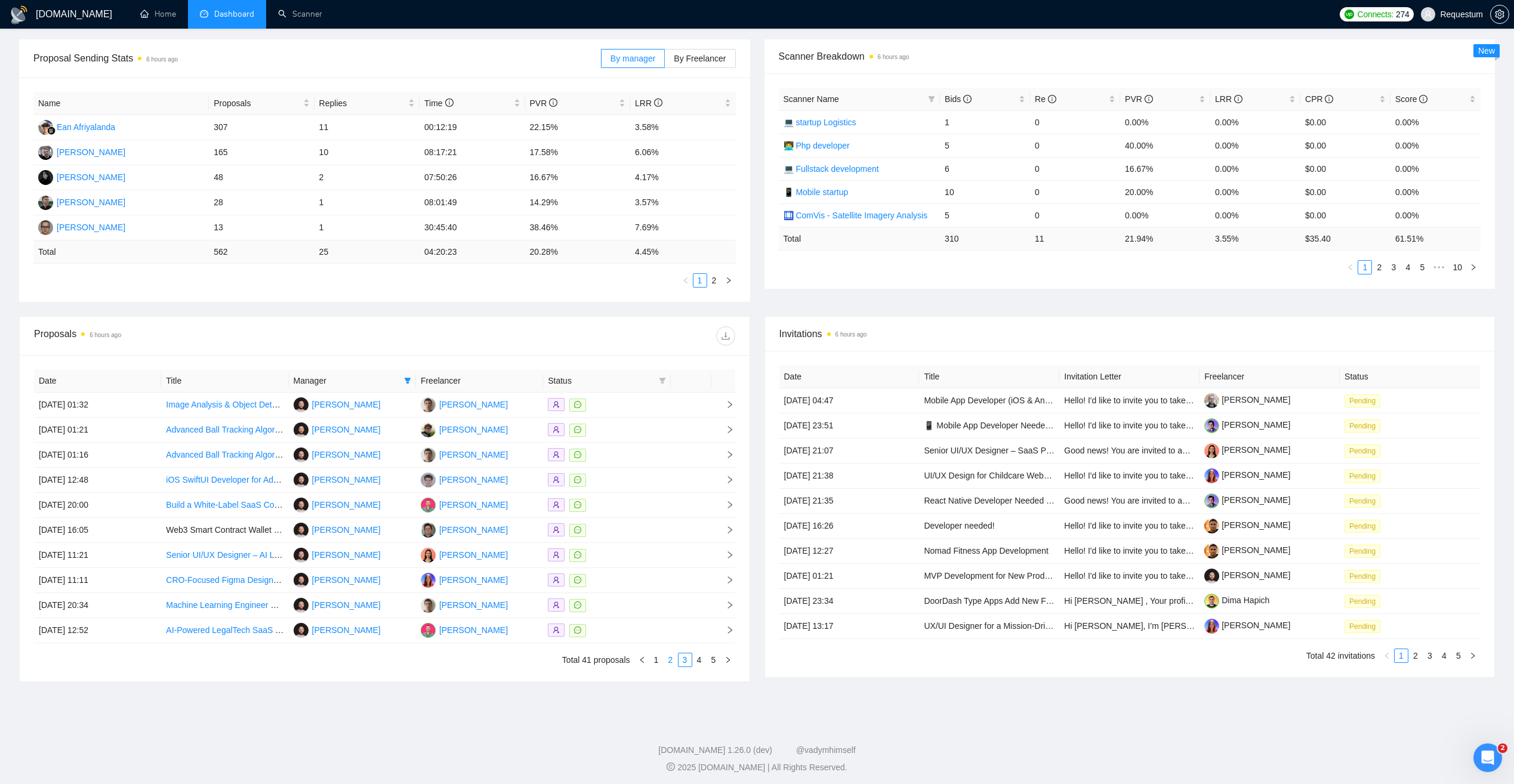
click at [668, 660] on link "2" at bounding box center [671, 660] width 13 height 13
click at [658, 661] on link "1" at bounding box center [657, 660] width 13 height 13
click at [643, 604] on div at bounding box center [607, 605] width 117 height 14
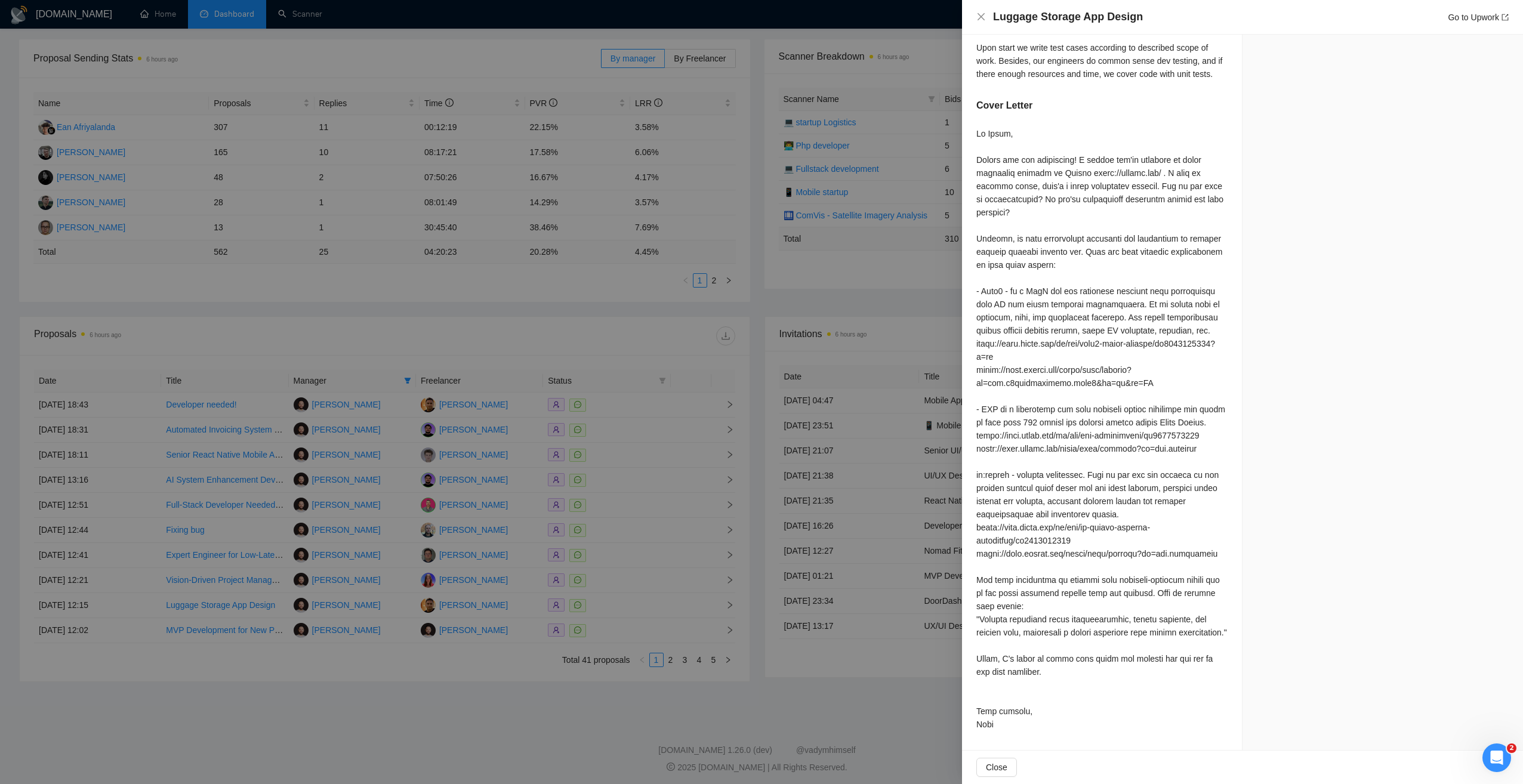
scroll to position [924, 0]
click at [621, 315] on div at bounding box center [762, 392] width 1523 height 784
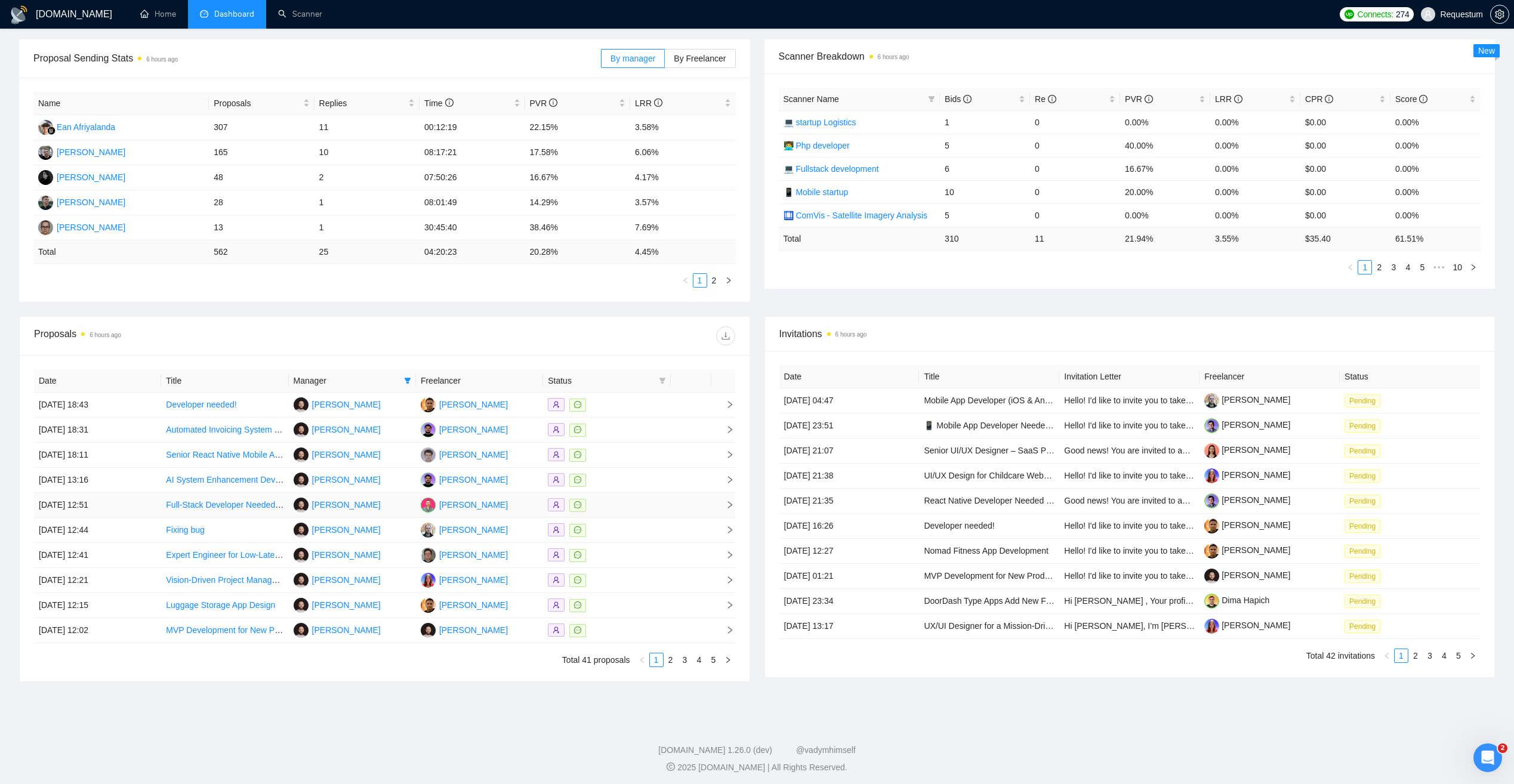
click at [636, 508] on div at bounding box center [607, 505] width 117 height 14
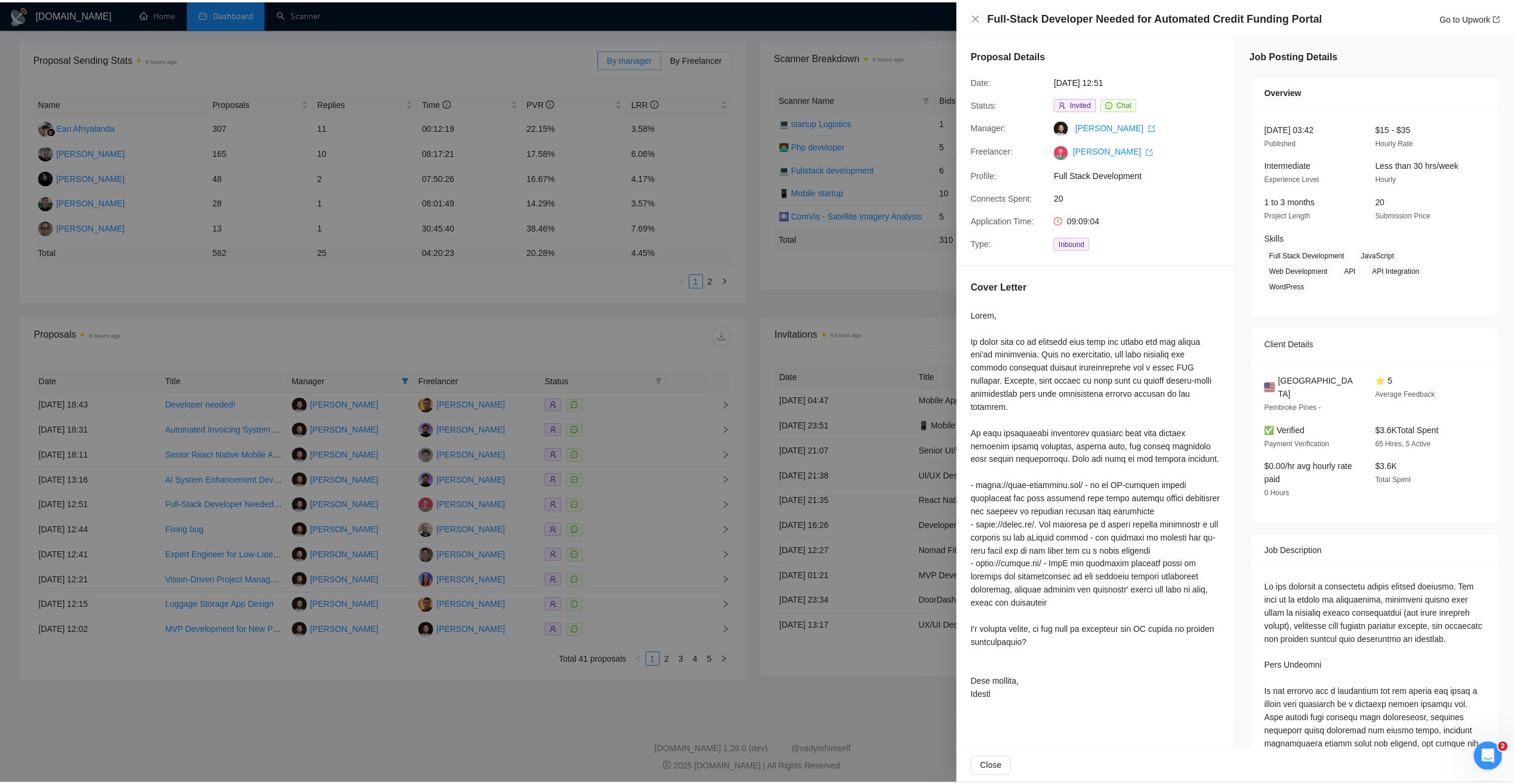
scroll to position [0, 0]
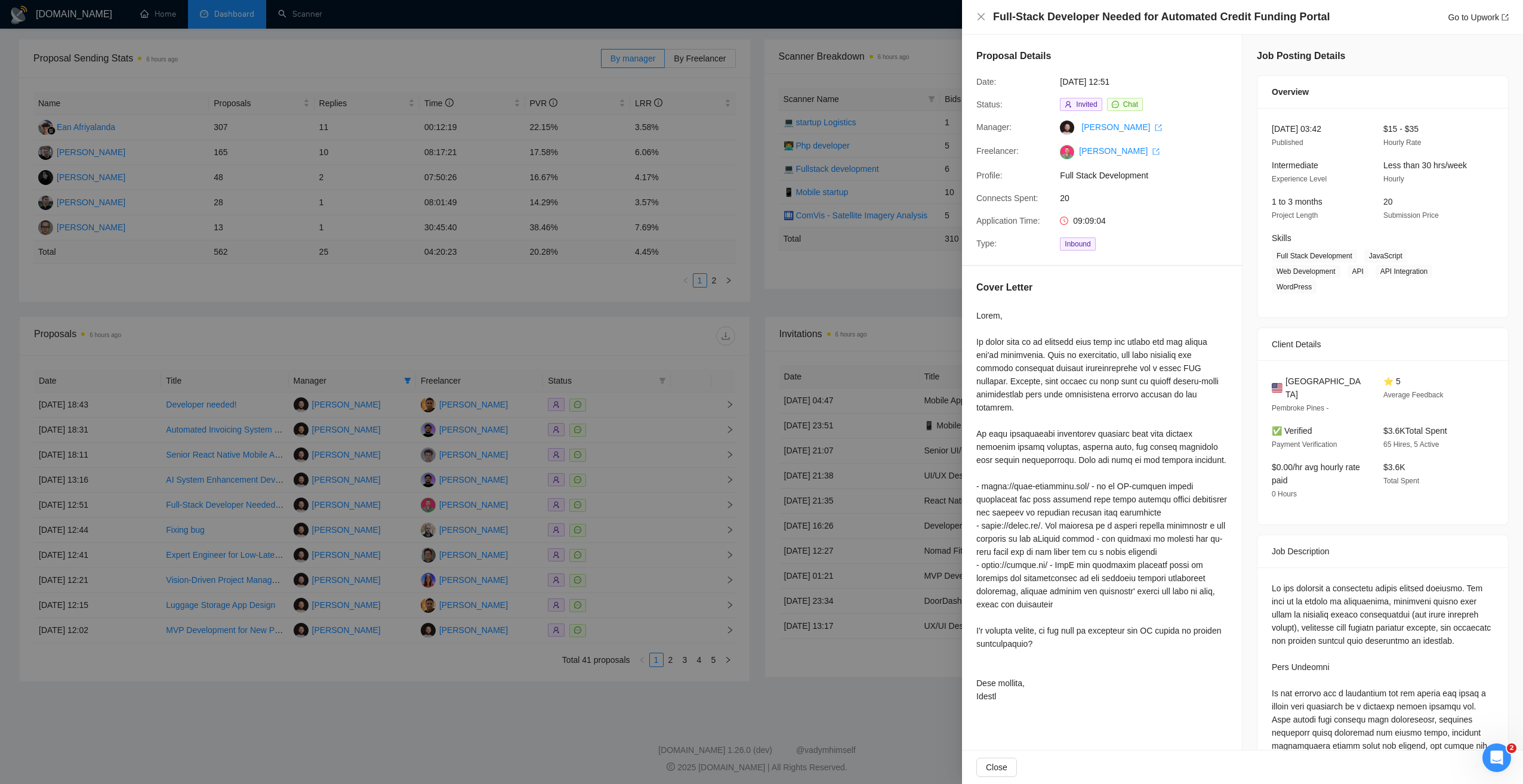
click at [1061, 628] on div at bounding box center [1102, 506] width 251 height 393
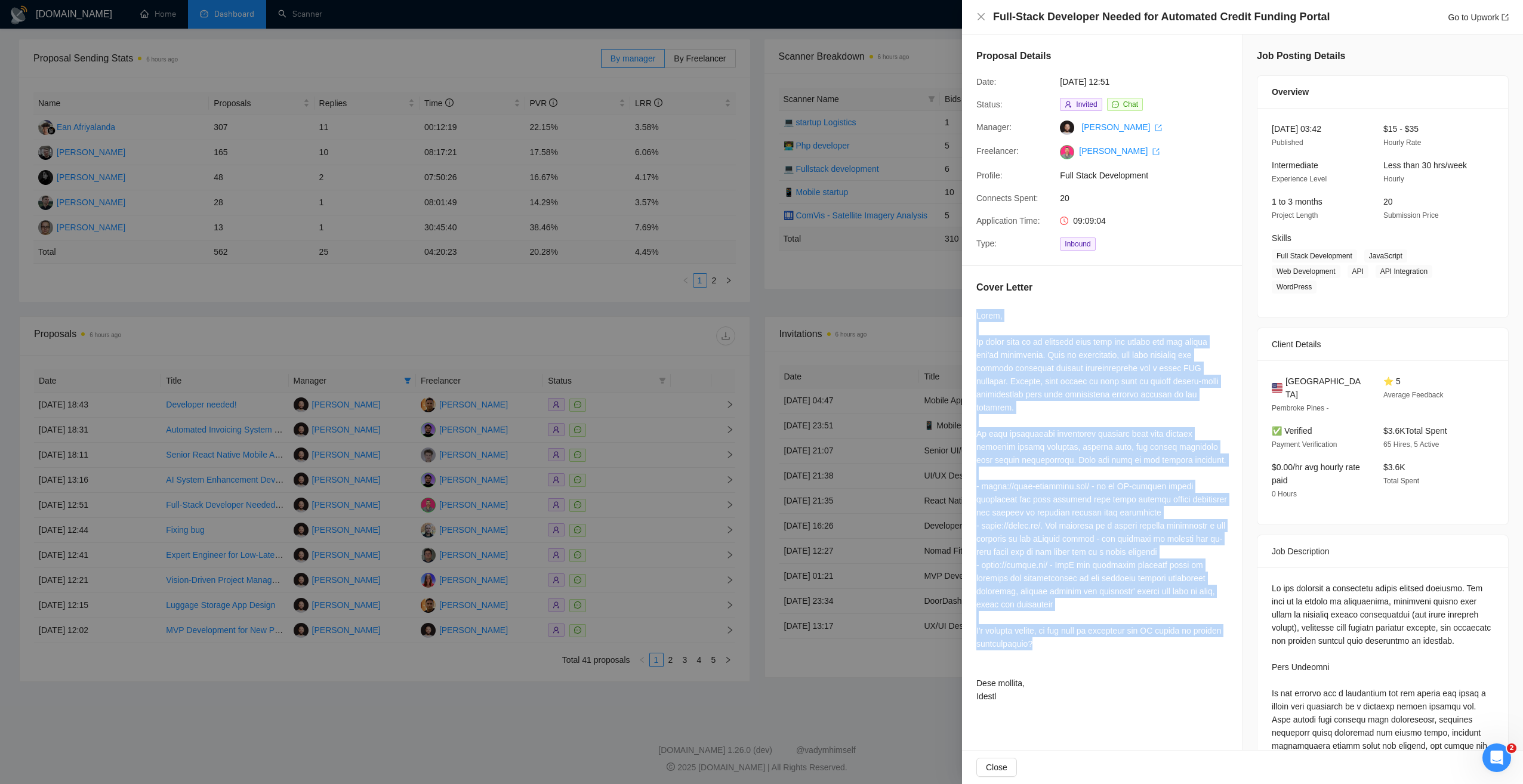
drag, startPoint x: 1058, startPoint y: 633, endPoint x: 973, endPoint y: 314, distance: 330.1
click at [973, 314] on div "Cover Letter" at bounding box center [1102, 494] width 280 height 456
copy div "Hello, It seems that it is required more than one person for the portal you're …"
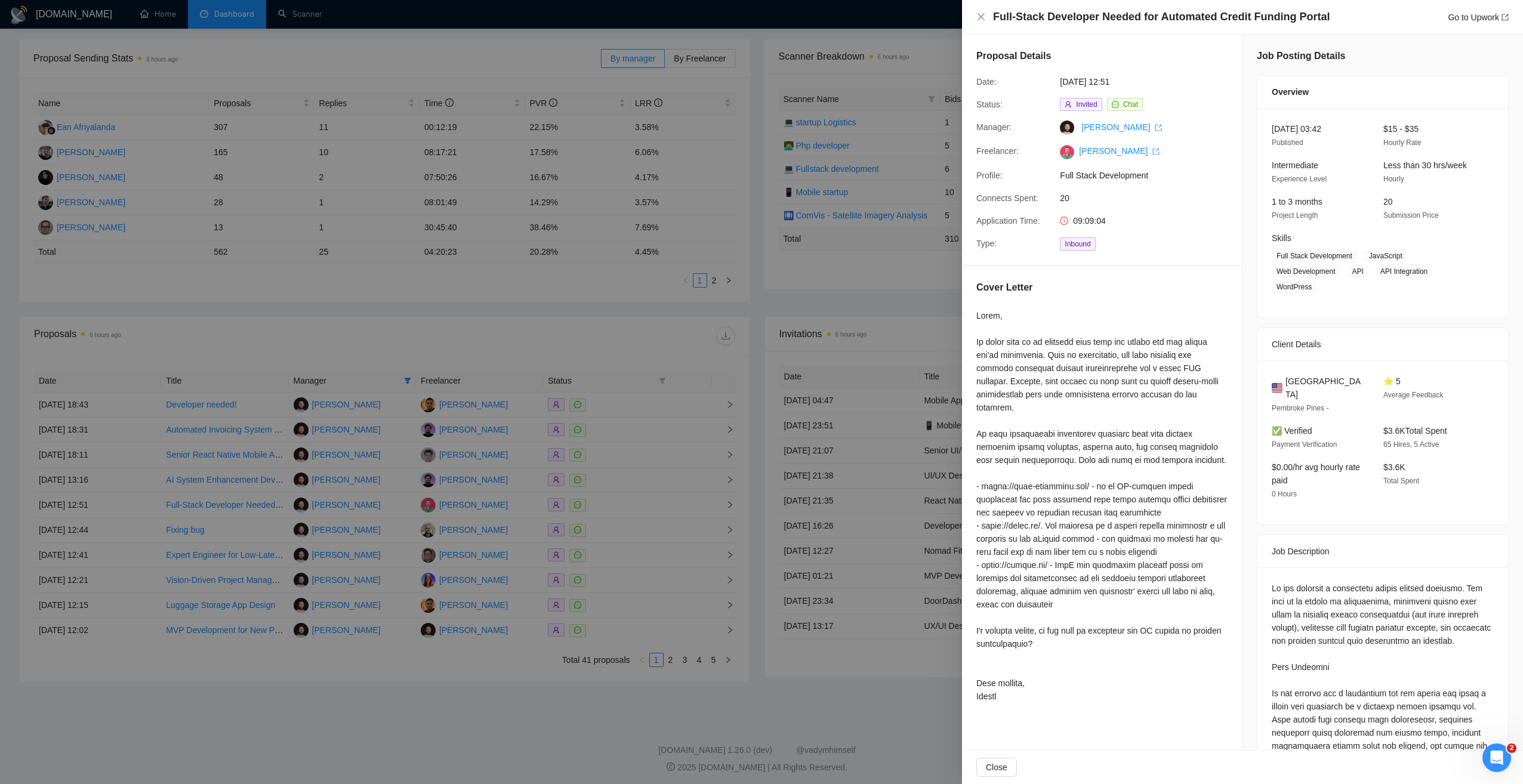
click at [567, 681] on div at bounding box center [762, 392] width 1523 height 784
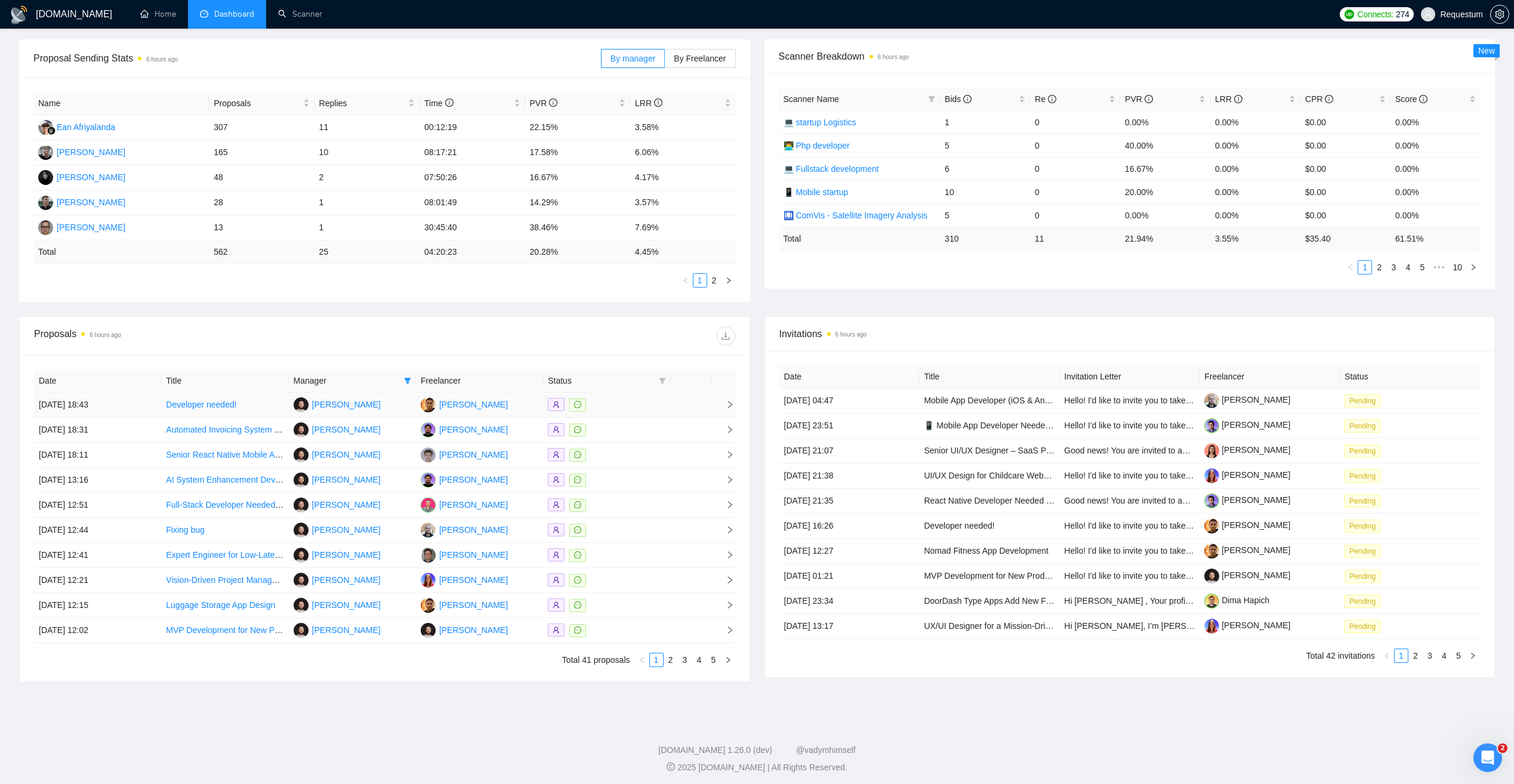
click at [631, 407] on div at bounding box center [607, 404] width 117 height 14
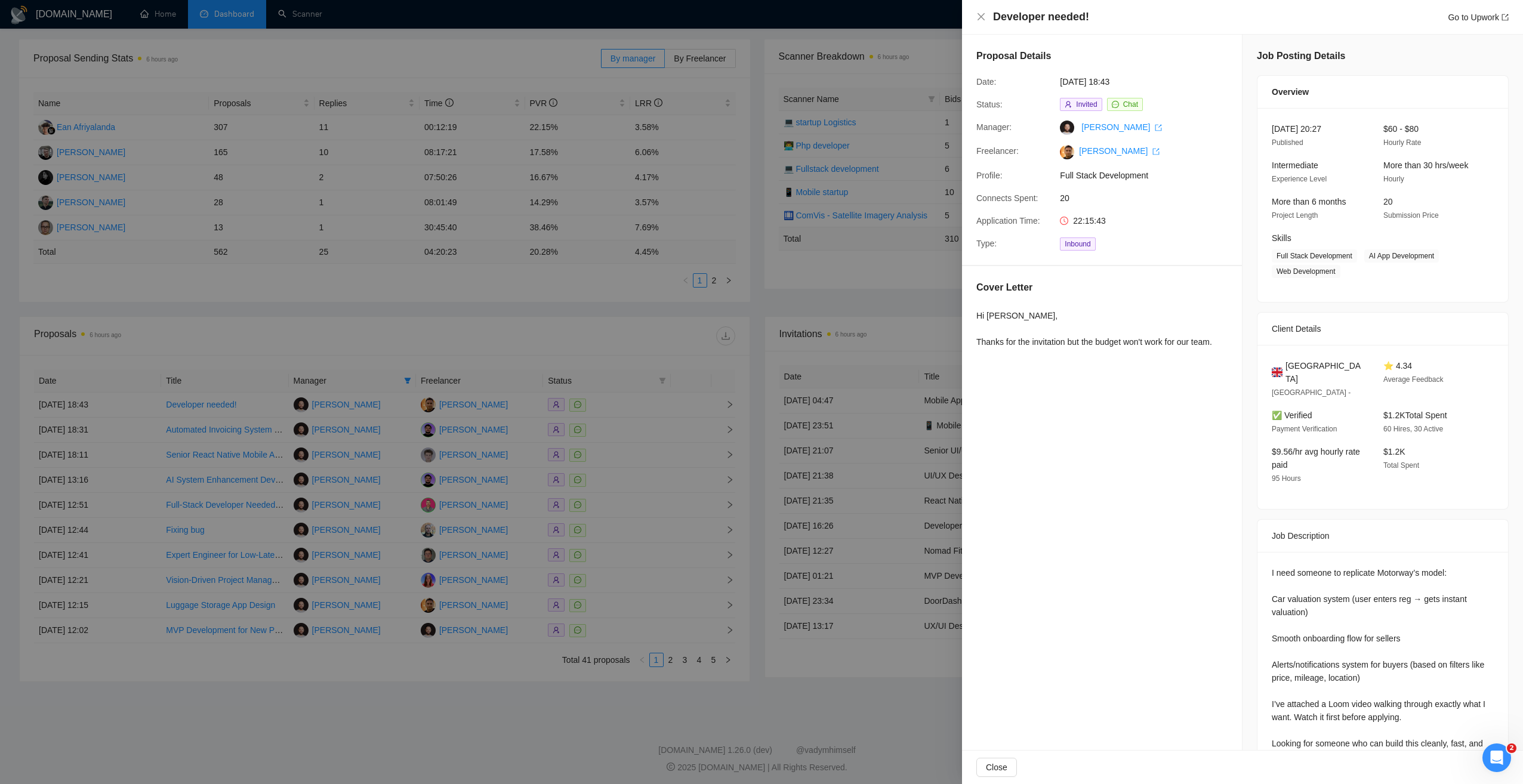
click at [495, 695] on div at bounding box center [762, 392] width 1523 height 784
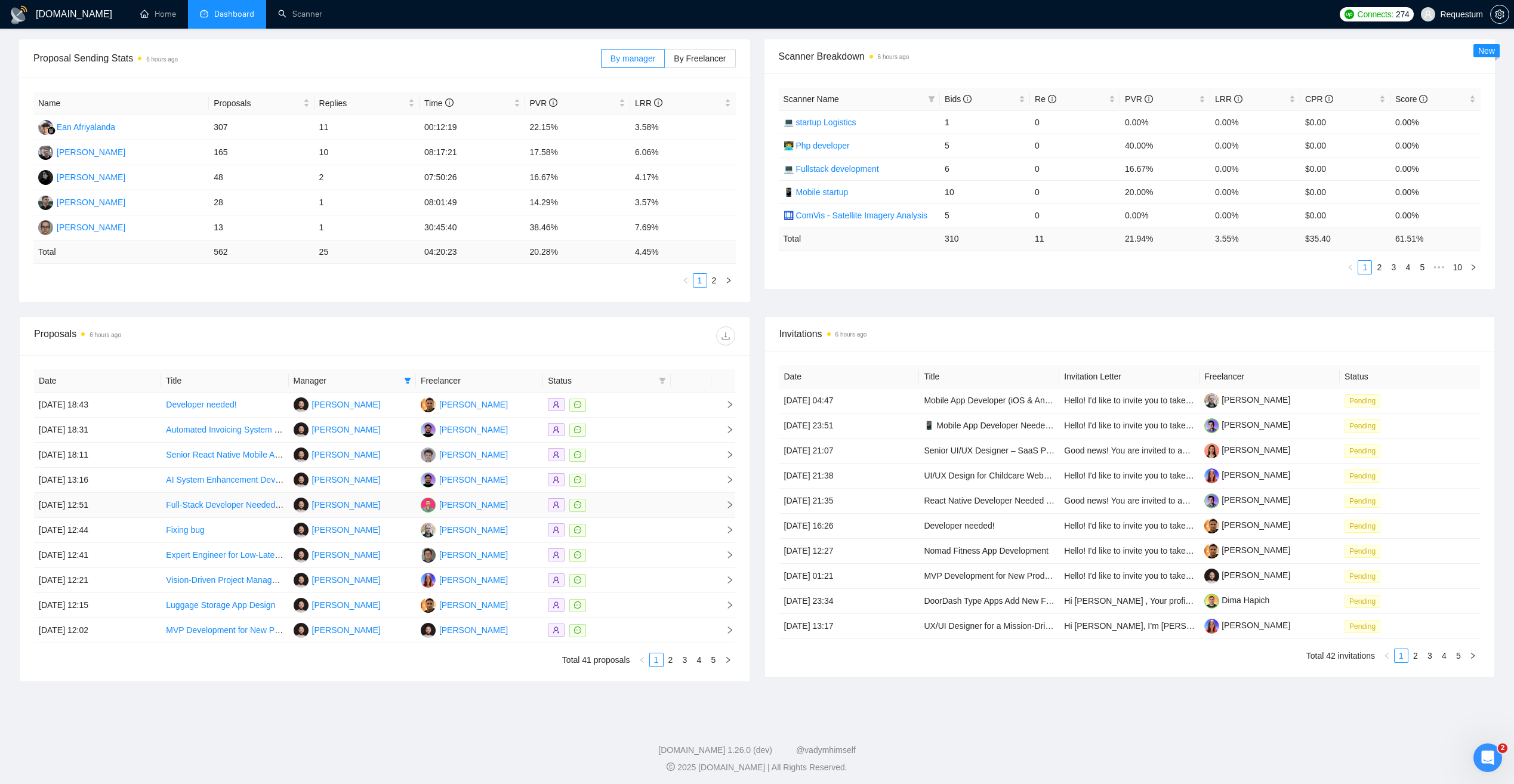
click at [624, 510] on div at bounding box center [607, 505] width 117 height 14
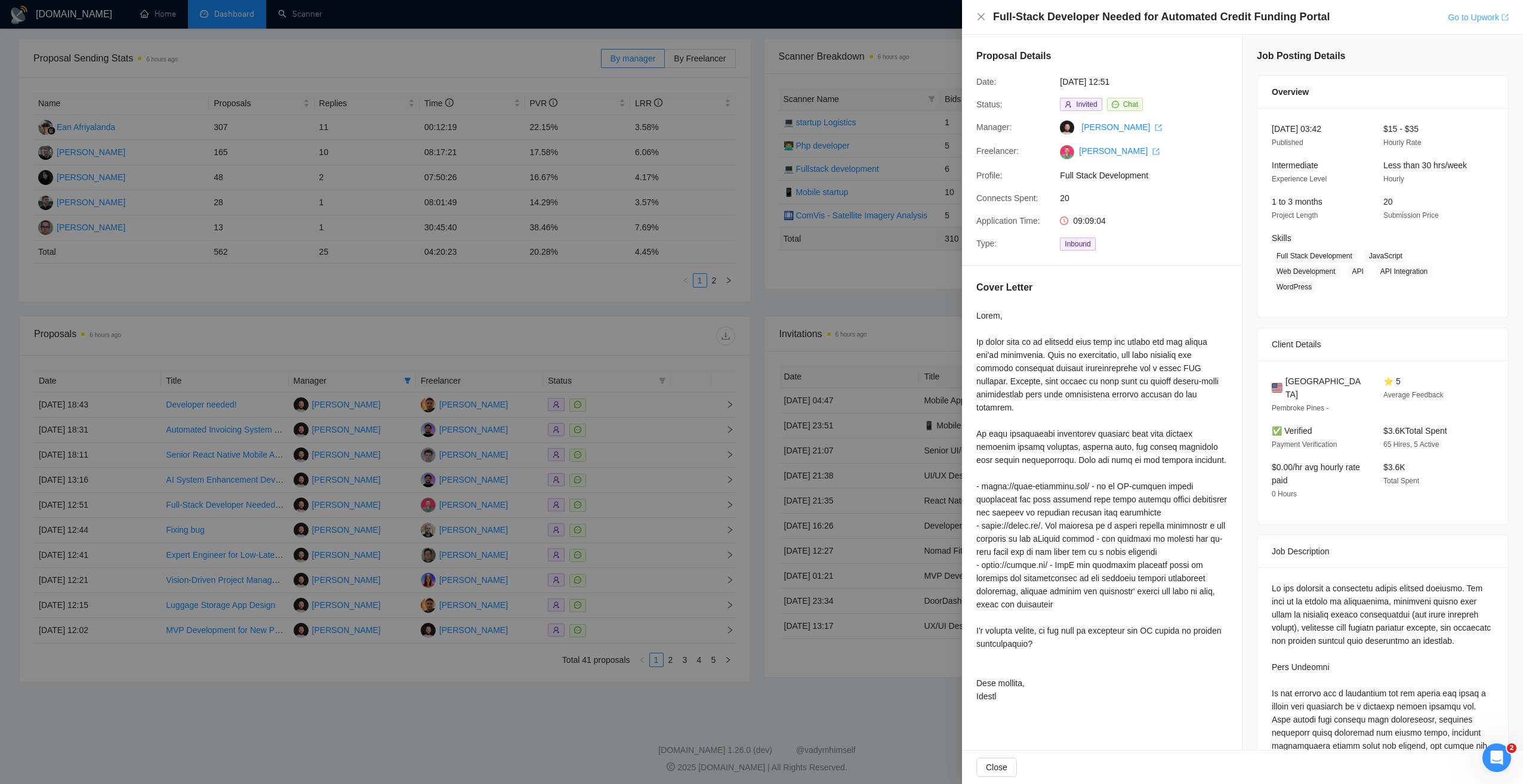
click at [1478, 16] on link "Go to Upwork" at bounding box center [1478, 17] width 61 height 10
click at [548, 301] on div at bounding box center [762, 392] width 1523 height 784
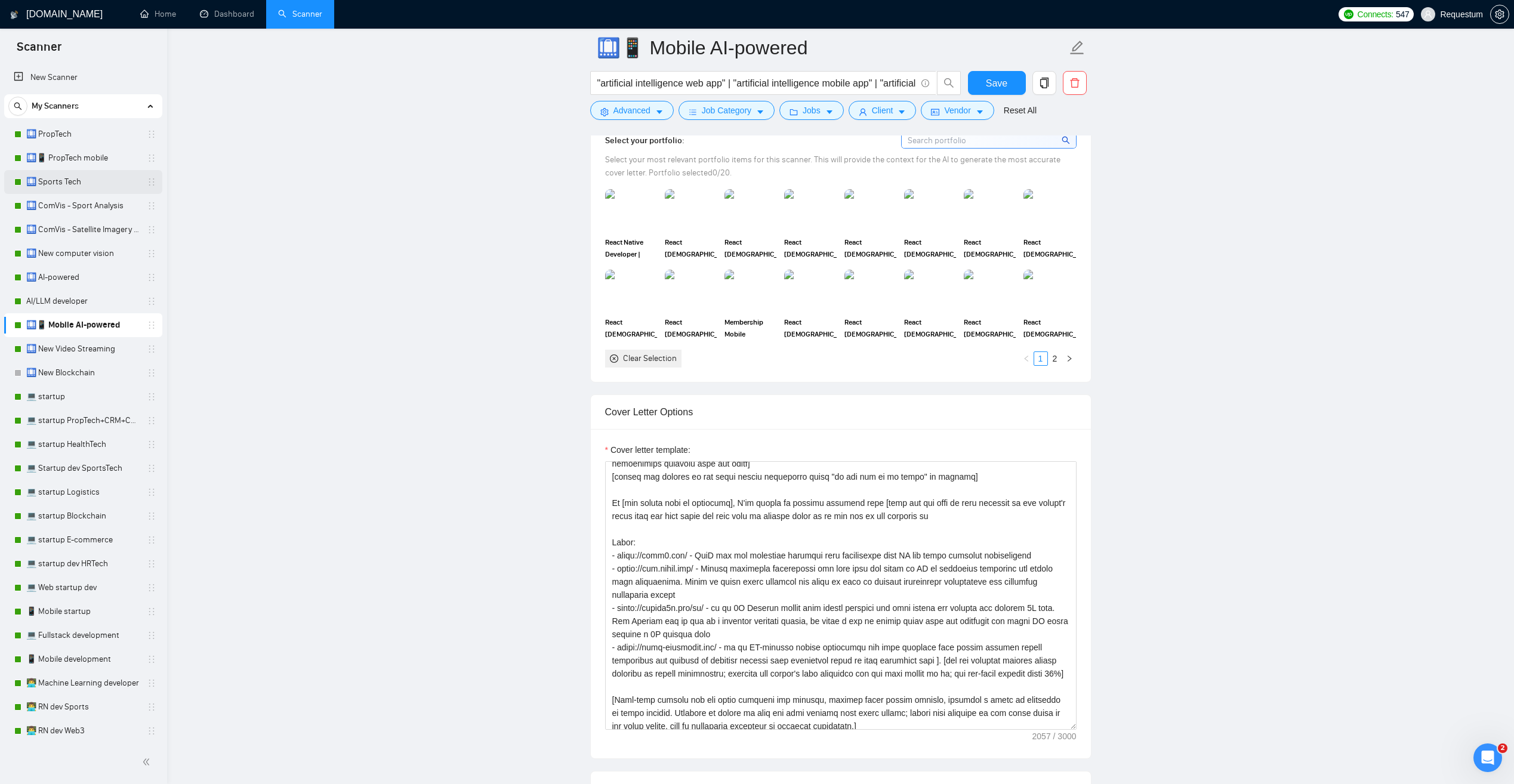
scroll to position [955, 0]
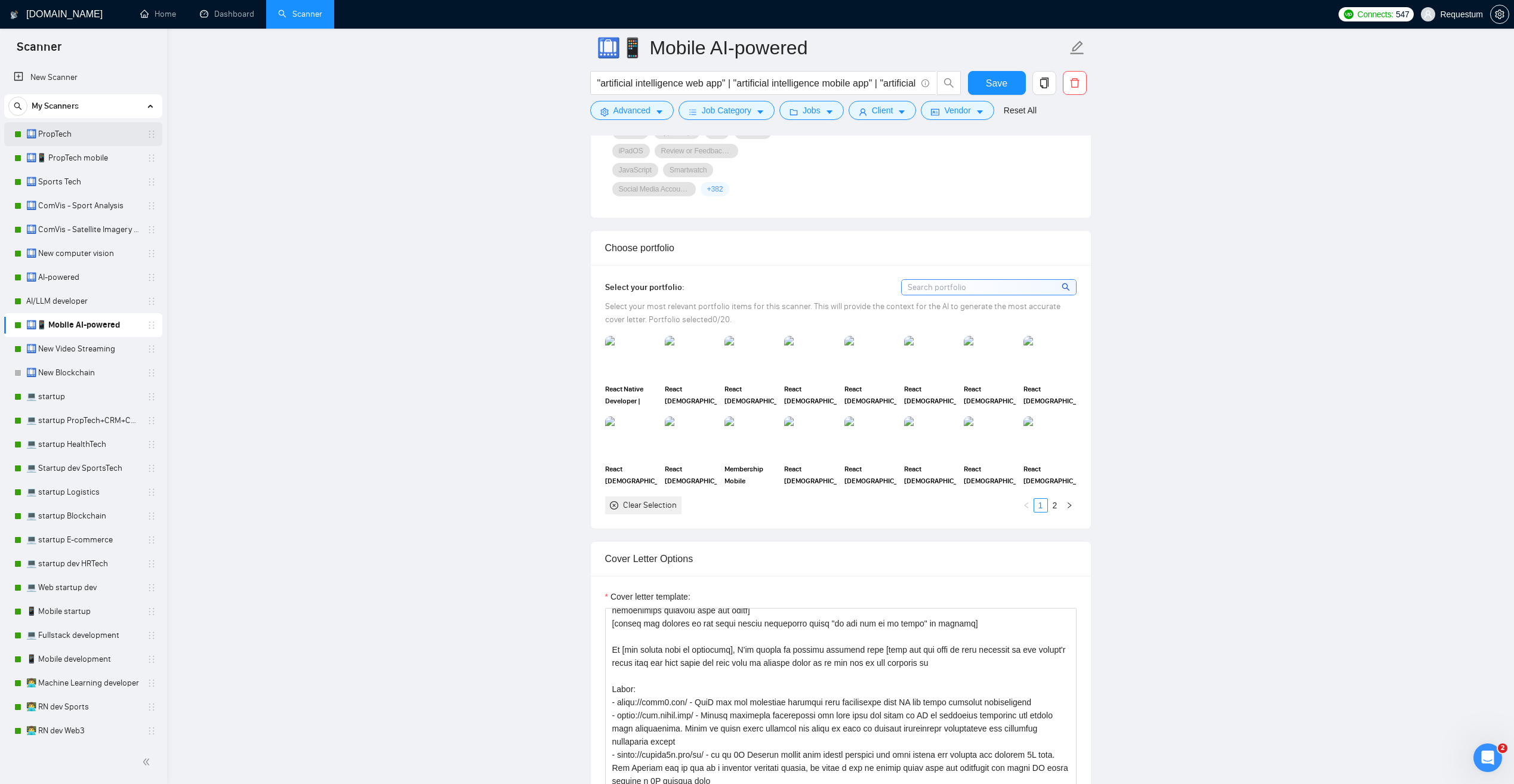
click at [105, 133] on link "🛄 PropTech" at bounding box center [83, 134] width 114 height 24
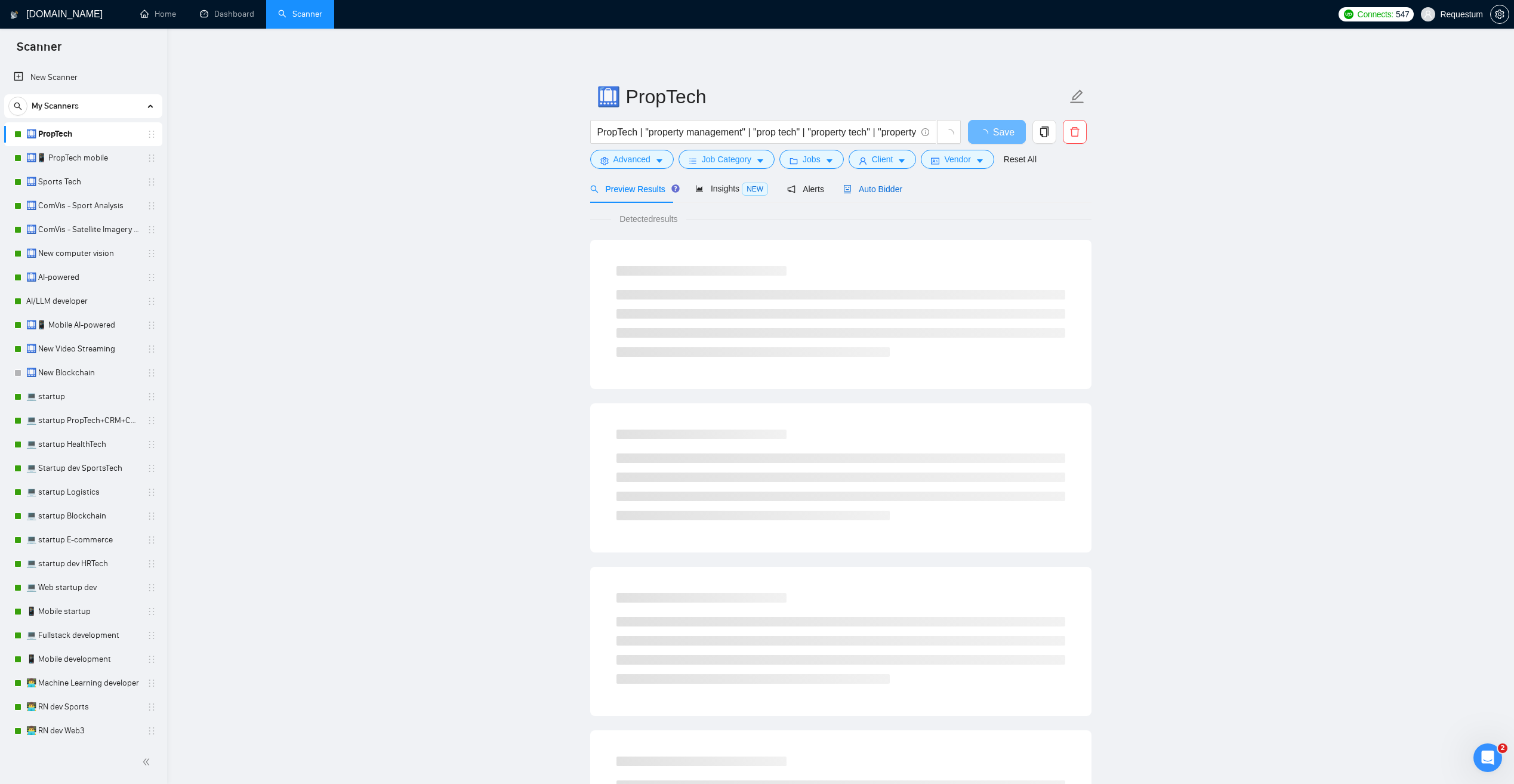
click at [851, 186] on span "Auto Bidder" at bounding box center [873, 189] width 59 height 10
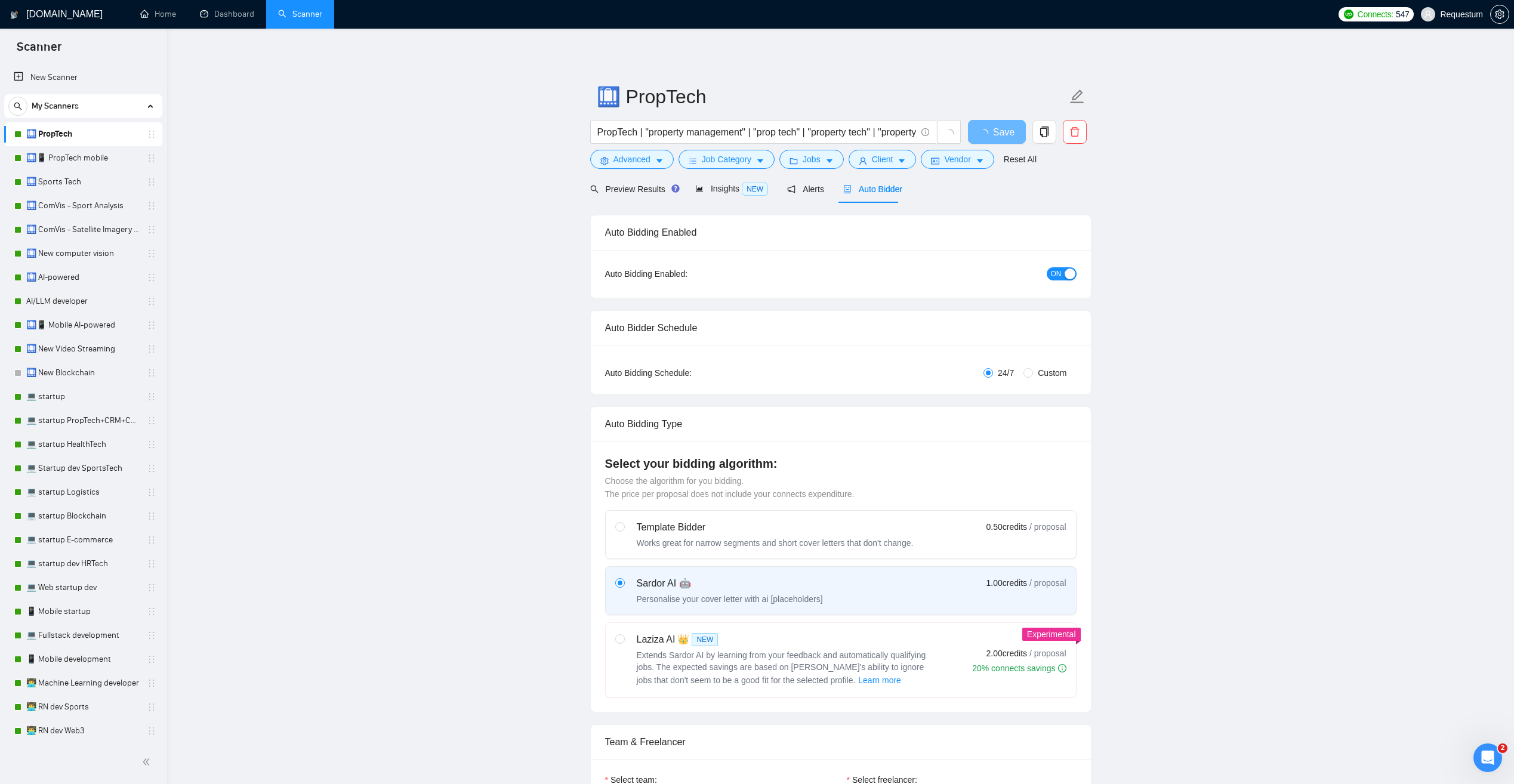
checkbox input "true"
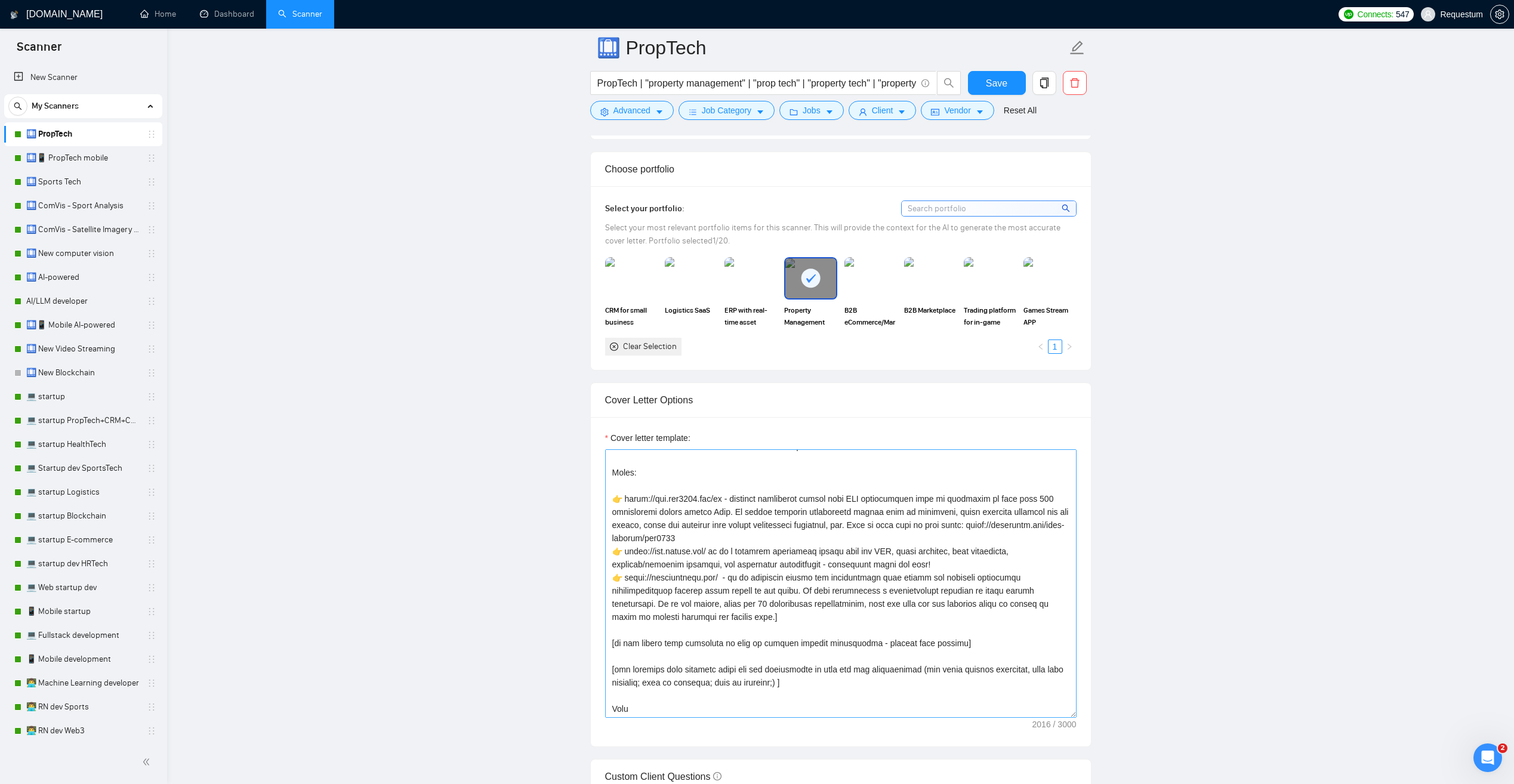
scroll to position [131, 0]
drag, startPoint x: 720, startPoint y: 552, endPoint x: 930, endPoint y: 559, distance: 210.1
click at [930, 559] on textarea "Cover letter template:" at bounding box center [841, 583] width 471 height 268
click at [733, 552] on textarea "Cover letter template:" at bounding box center [841, 583] width 471 height 268
click at [652, 575] on textarea "Cover letter template:" at bounding box center [841, 583] width 471 height 268
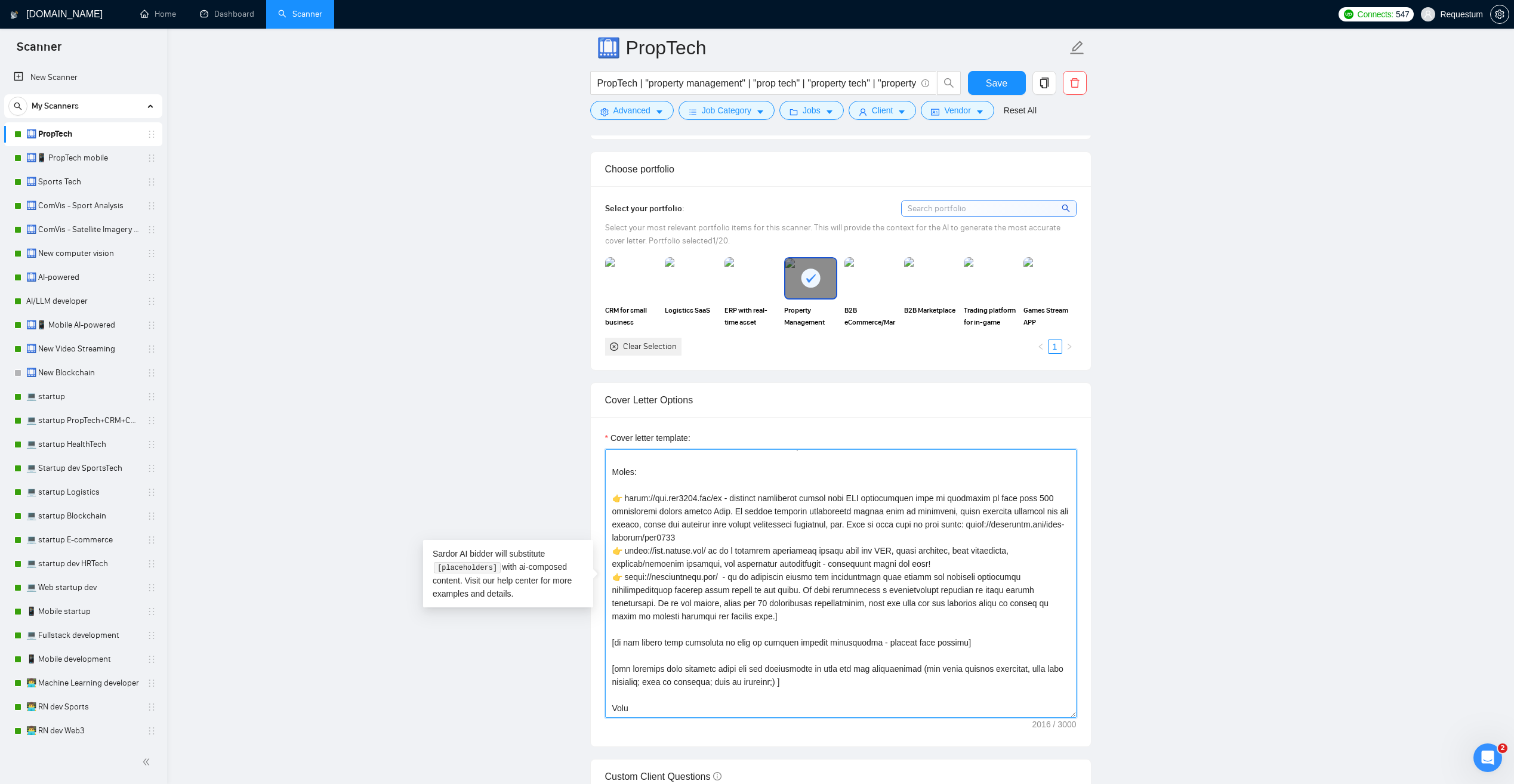
click at [717, 550] on textarea "Cover letter template:" at bounding box center [841, 583] width 471 height 268
click at [678, 495] on textarea "Cover letter template:" at bounding box center [841, 583] width 471 height 268
click at [100, 156] on link "🛄📱 PropTech mobile" at bounding box center [83, 158] width 114 height 24
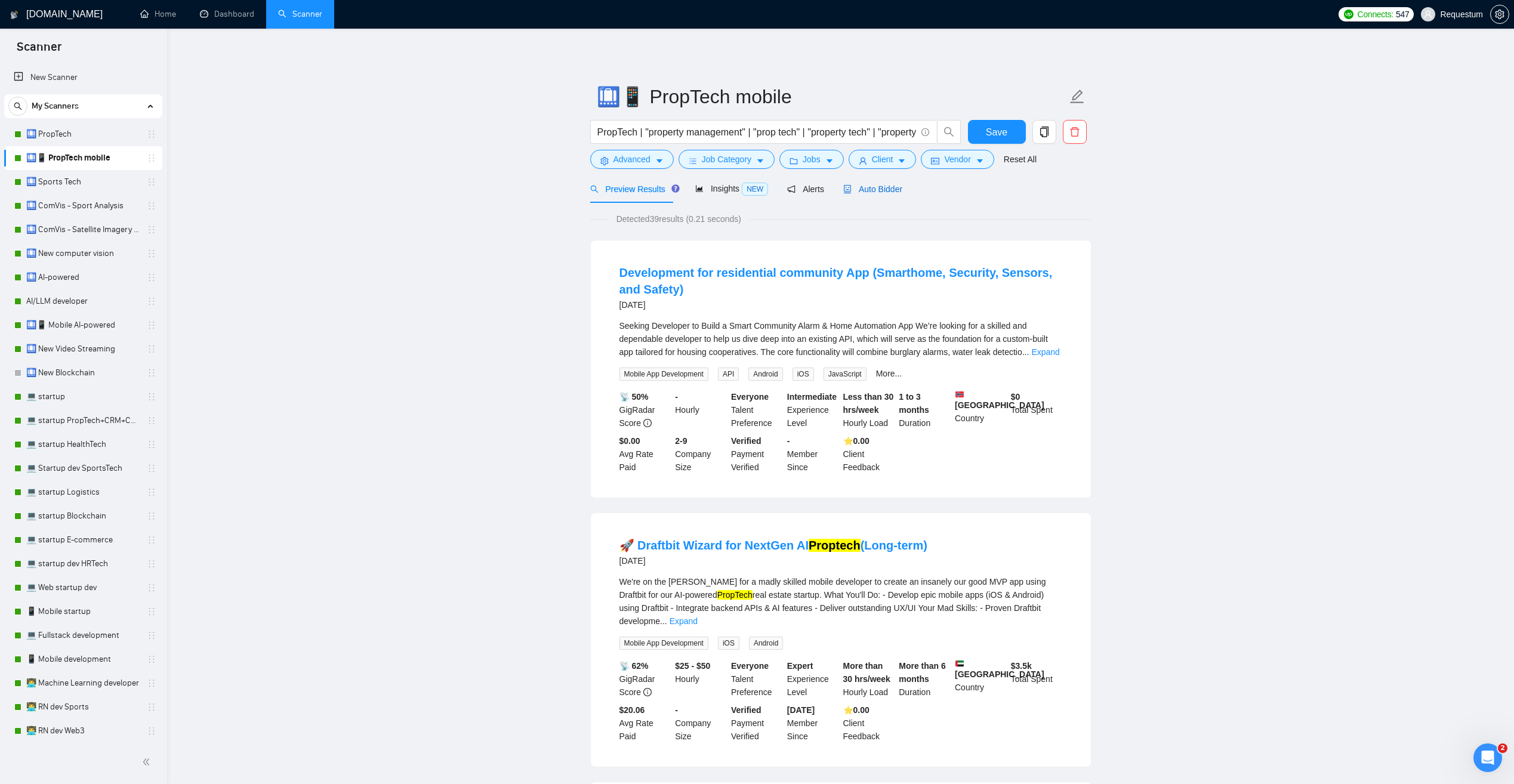
click at [881, 193] on span "Auto Bidder" at bounding box center [873, 189] width 59 height 10
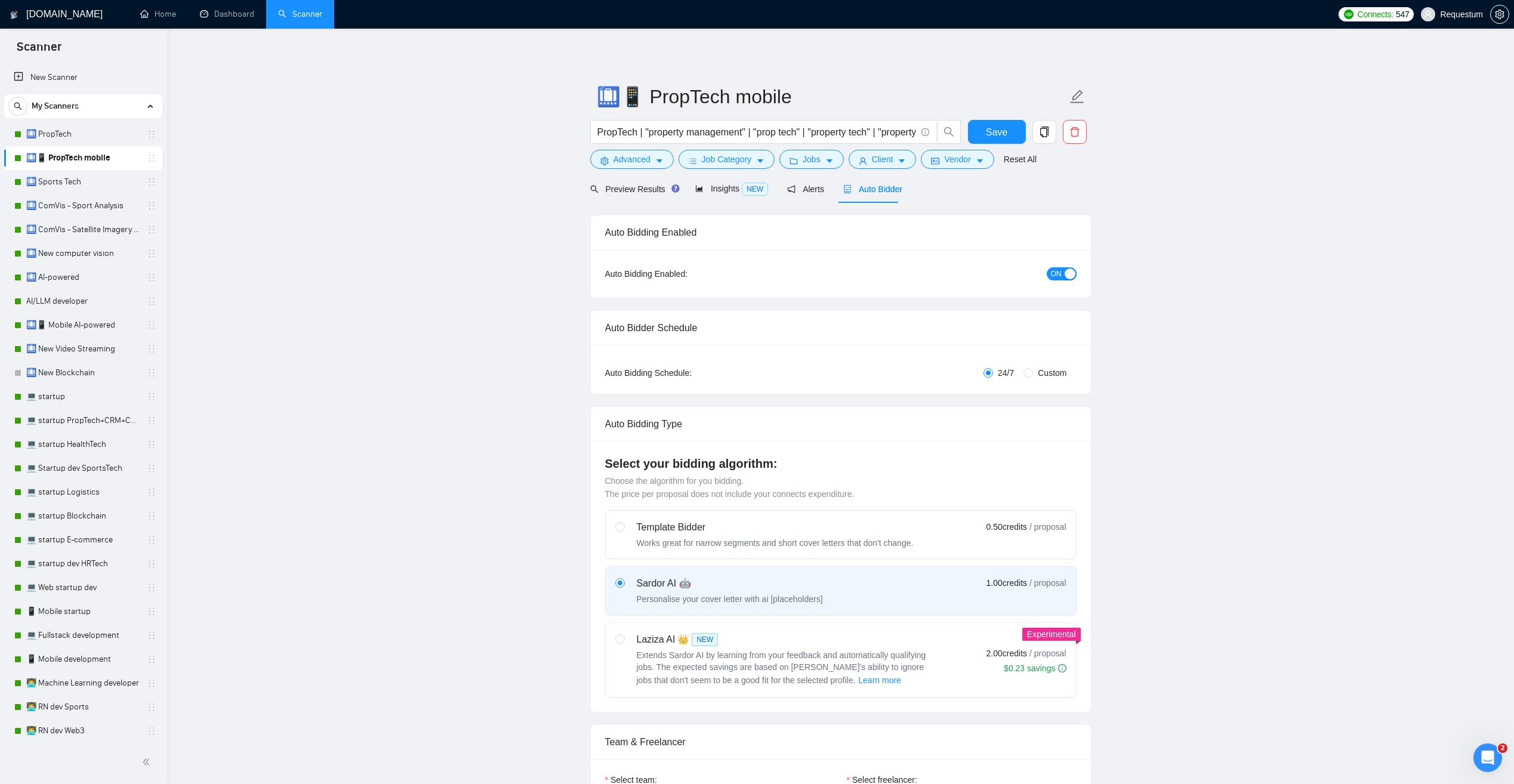
checkbox input "true"
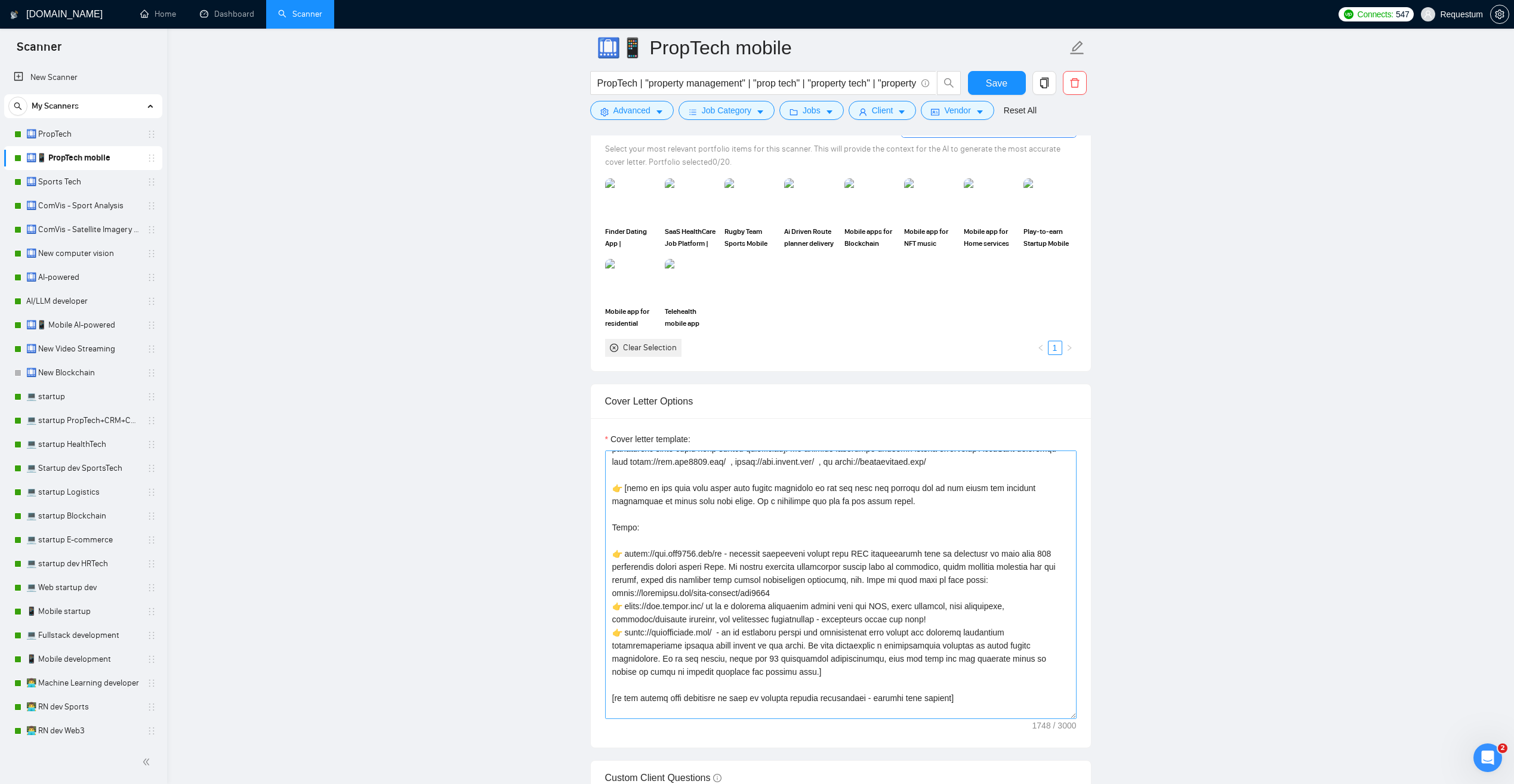
scroll to position [59, 0]
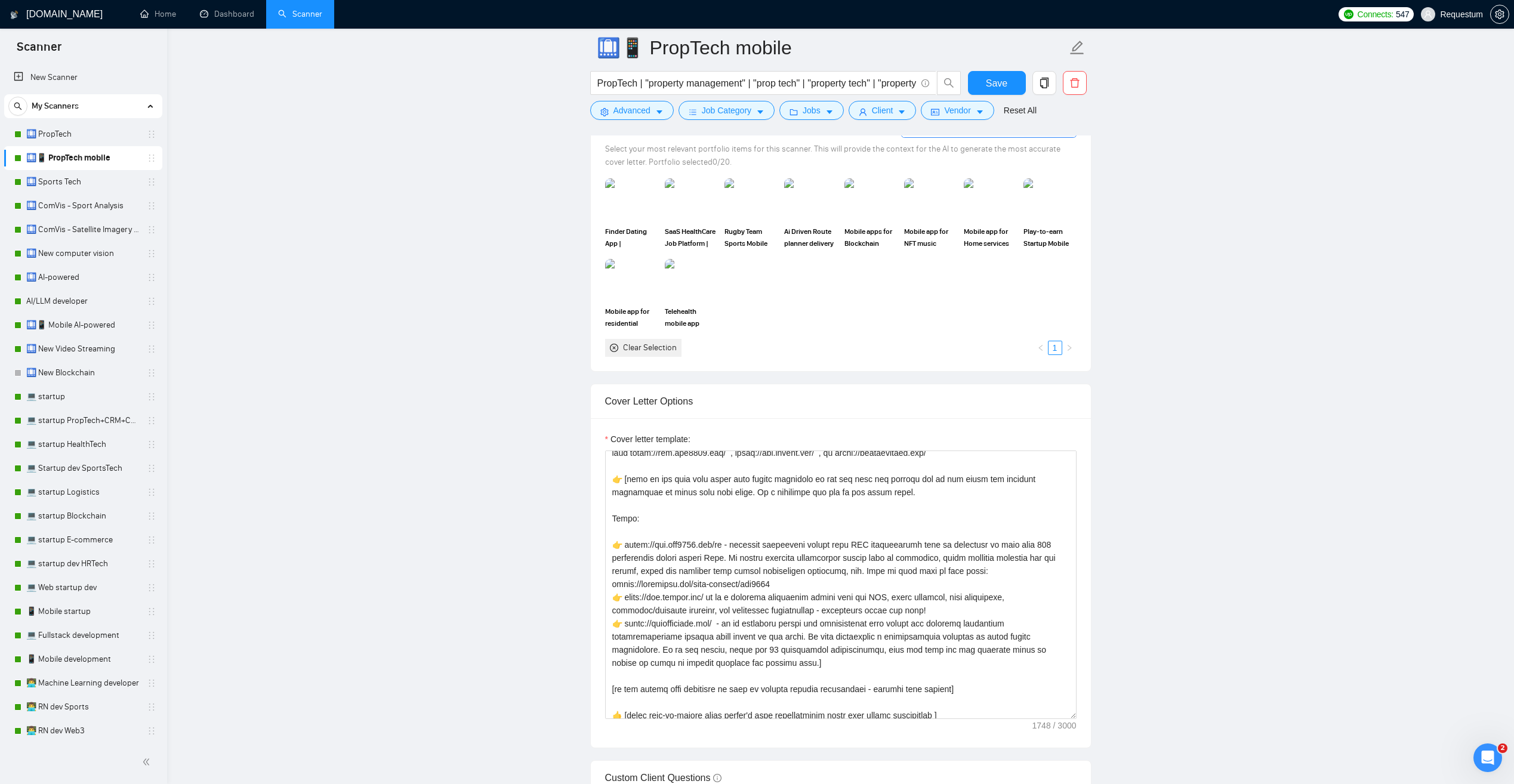
drag, startPoint x: 79, startPoint y: 136, endPoint x: 314, endPoint y: 177, distance: 238.5
click at [79, 136] on link "🛄 PropTech" at bounding box center [83, 134] width 114 height 24
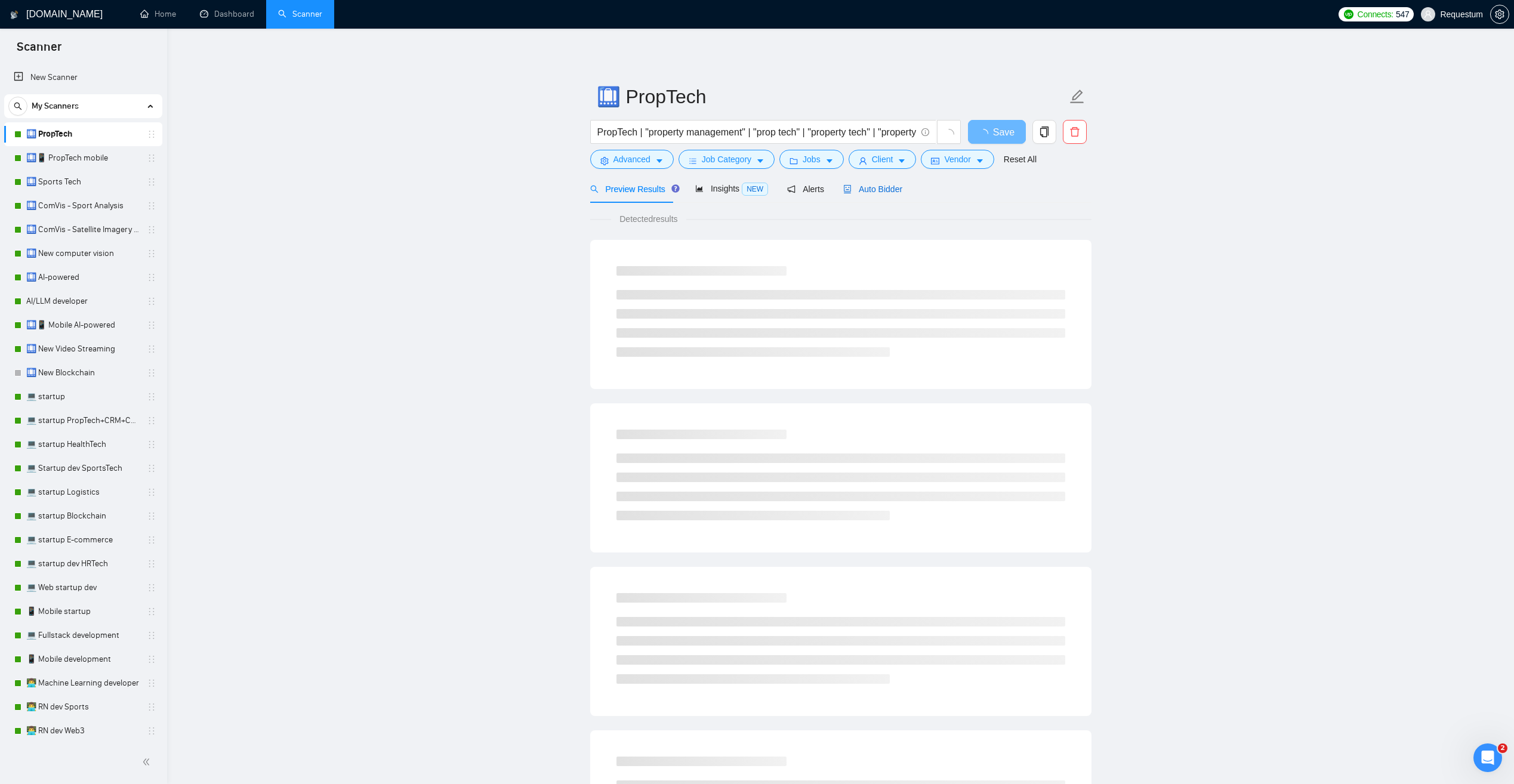
drag, startPoint x: 885, startPoint y: 185, endPoint x: 860, endPoint y: 201, distance: 29.7
click at [885, 185] on span "Auto Bidder" at bounding box center [873, 189] width 59 height 10
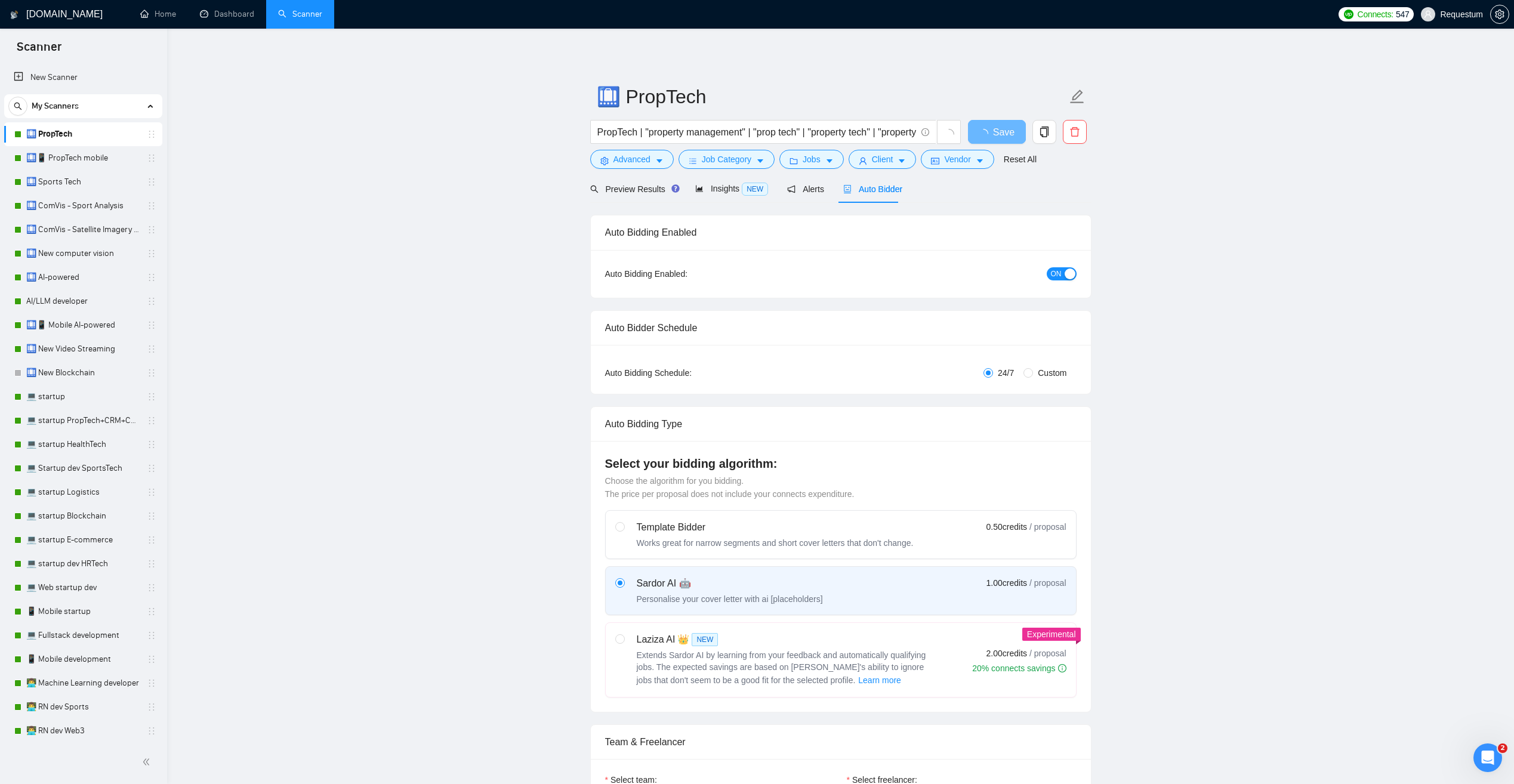
checkbox input "true"
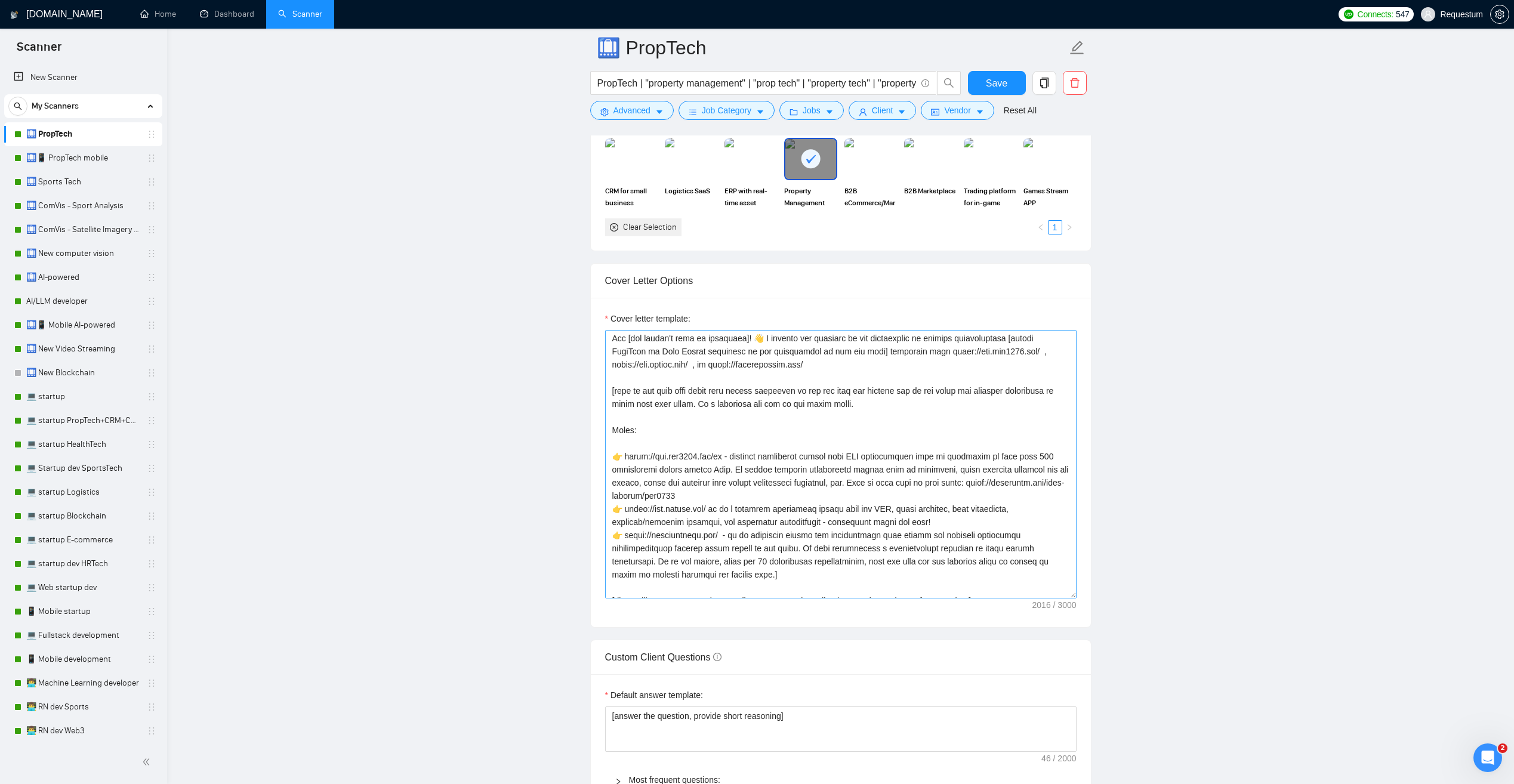
scroll to position [59, 0]
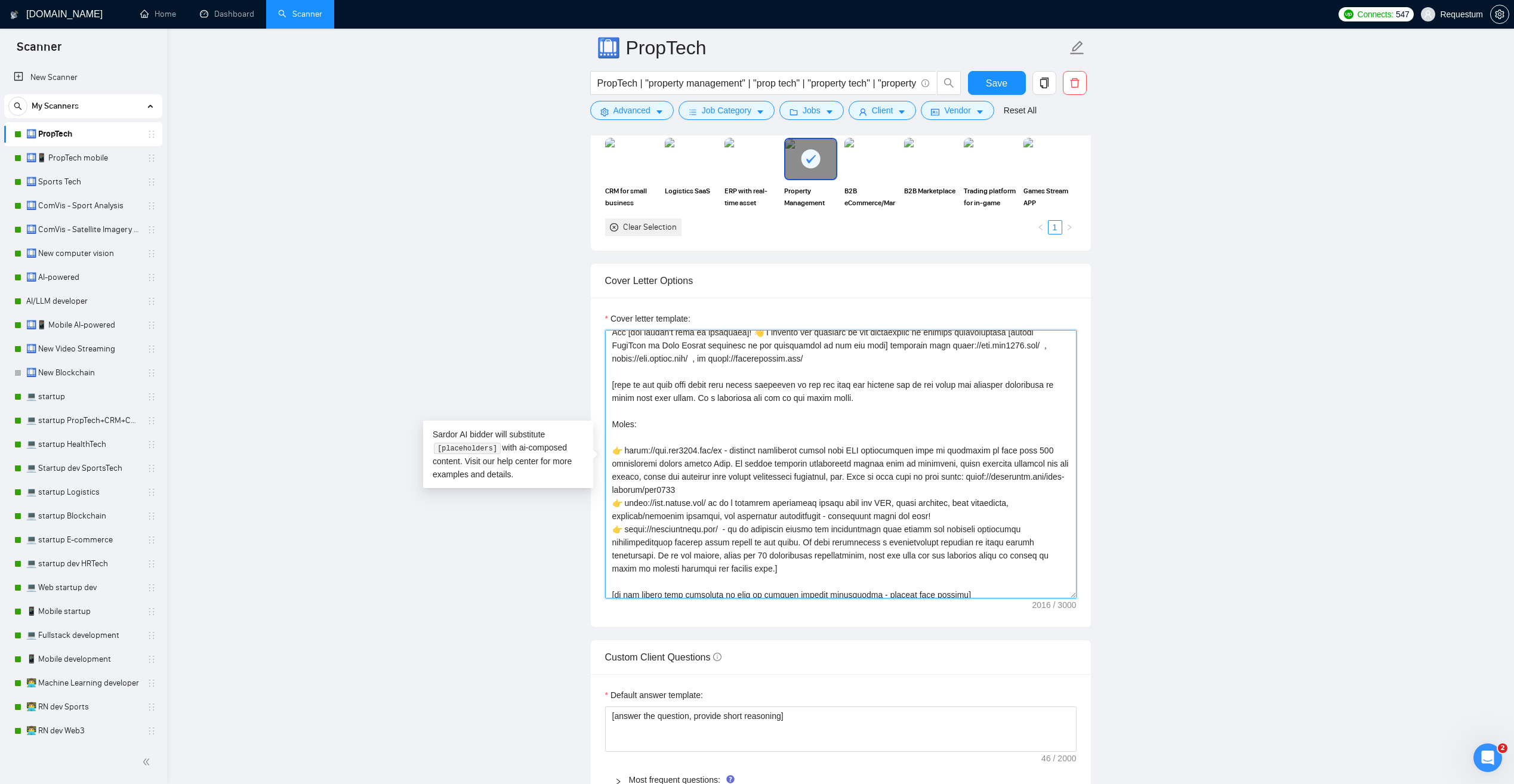
drag, startPoint x: 742, startPoint y: 451, endPoint x: 842, endPoint y: 478, distance: 103.6
click at [842, 478] on textarea "Cover letter template:" at bounding box center [841, 464] width 471 height 268
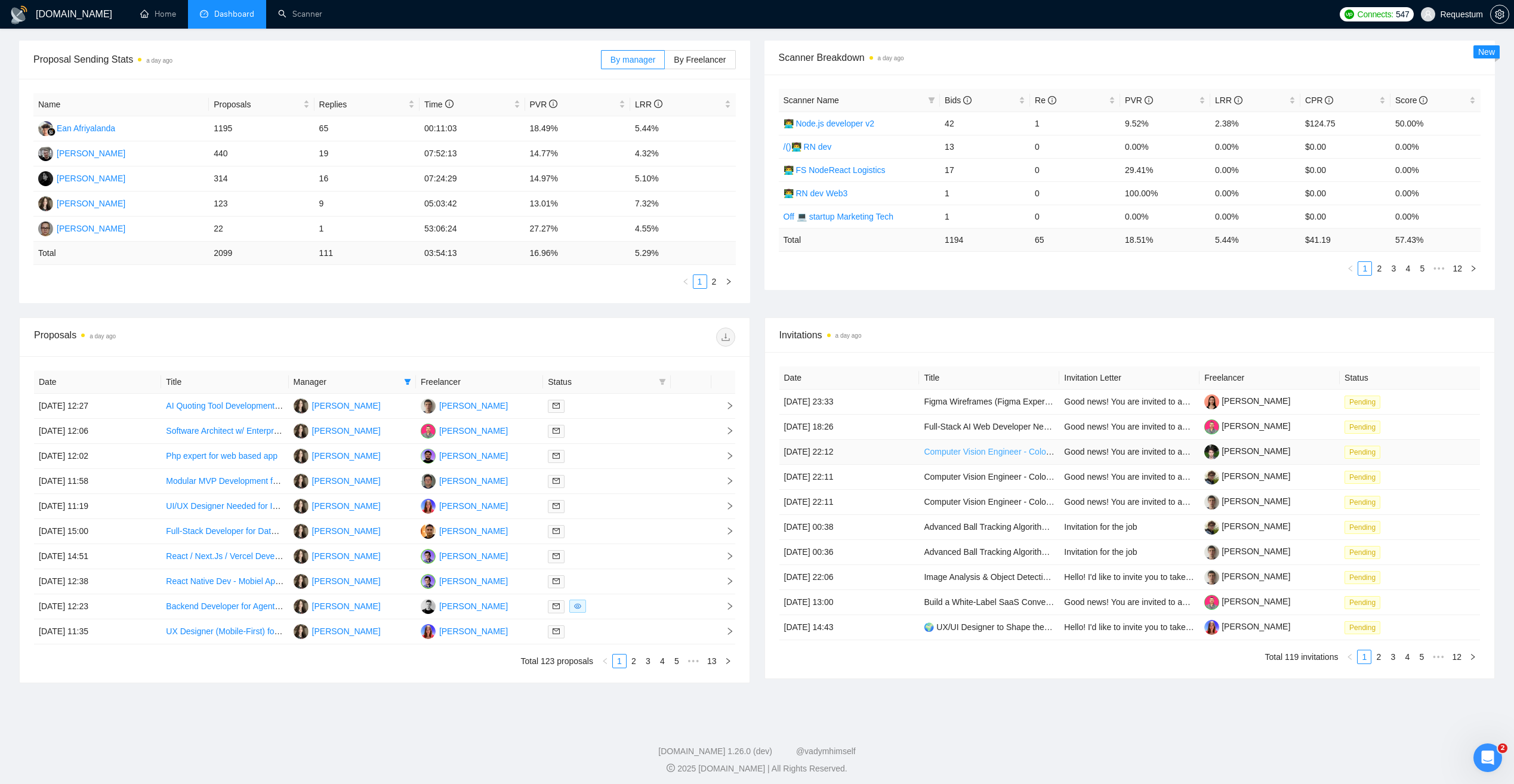
scroll to position [175, 0]
